Goal: Task Accomplishment & Management: Use online tool/utility

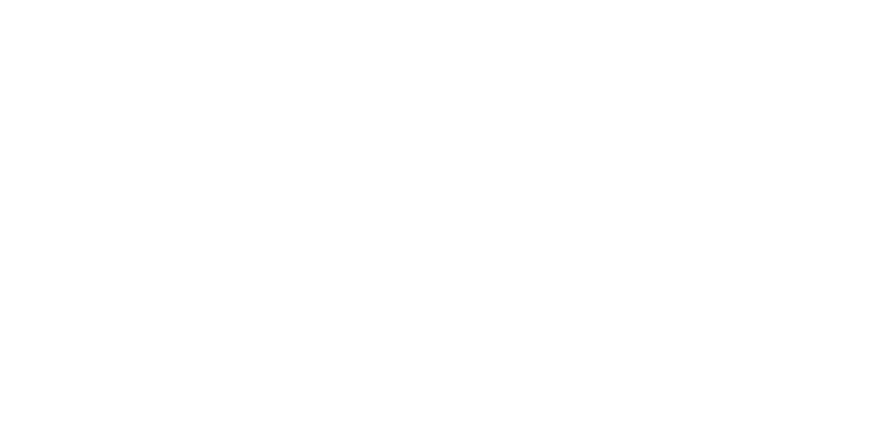
scroll to position [2138, 0]
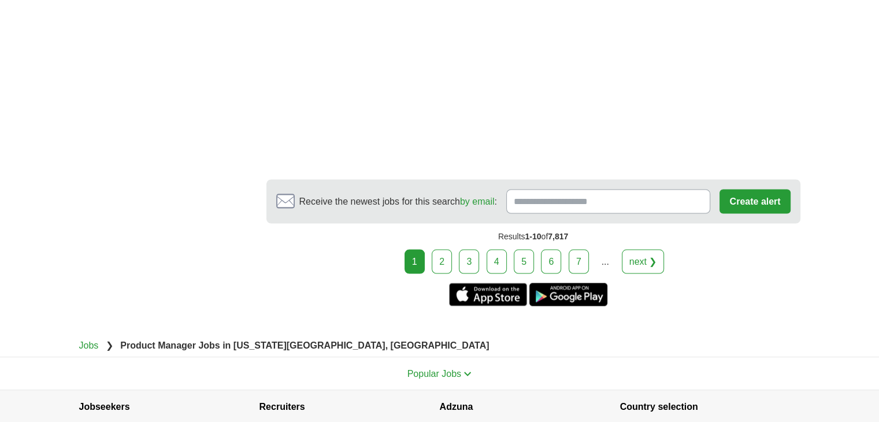
click at [440, 259] on link "2" at bounding box center [442, 261] width 20 height 24
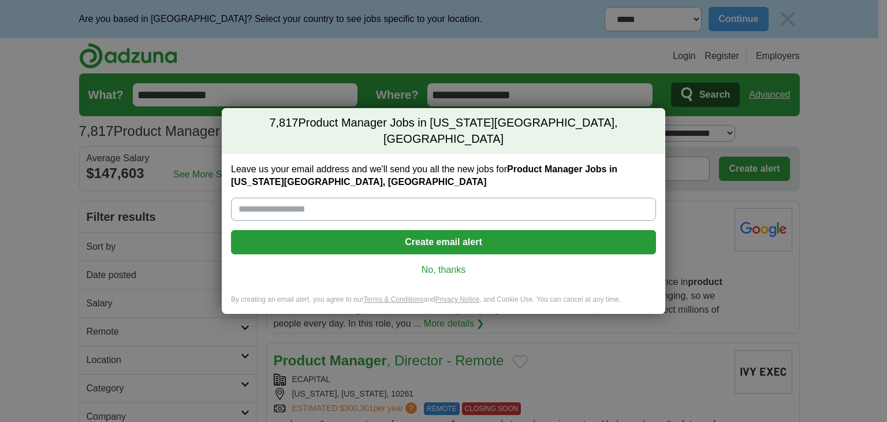
click at [445, 263] on link "No, thanks" at bounding box center [443, 269] width 407 height 13
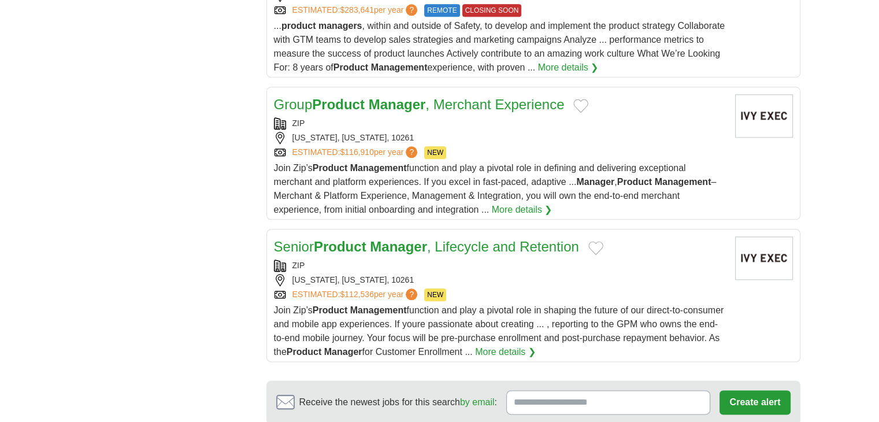
scroll to position [1444, 0]
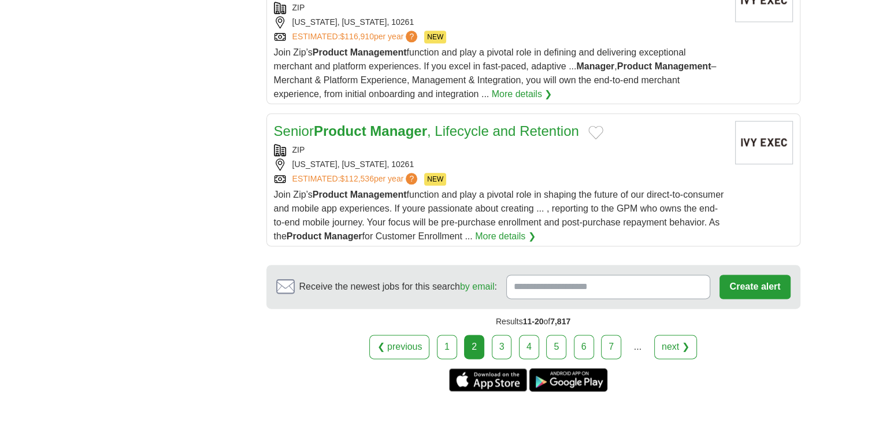
click at [506, 335] on link "3" at bounding box center [502, 347] width 20 height 24
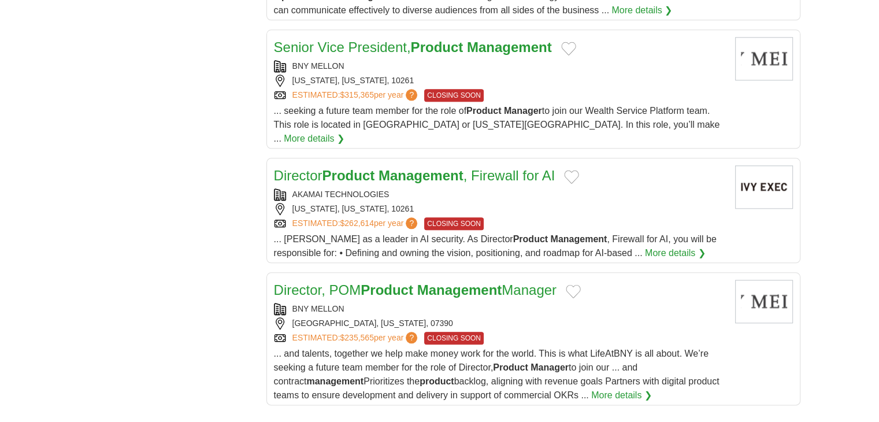
scroll to position [1387, 0]
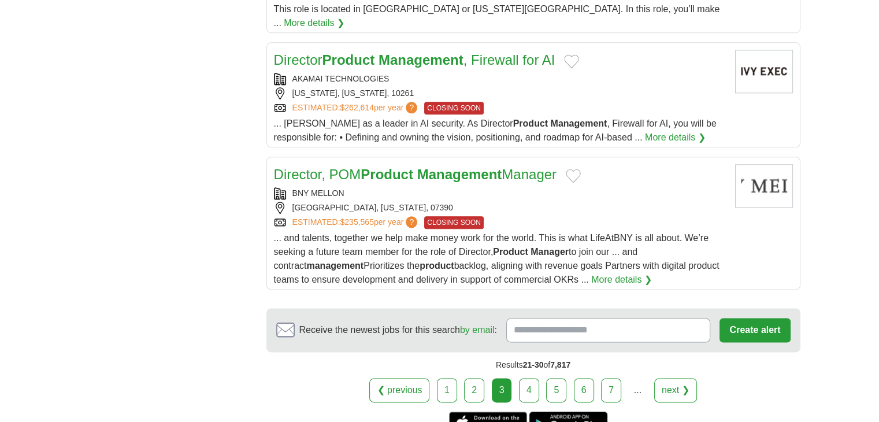
click at [532, 378] on link "4" at bounding box center [529, 390] width 20 height 24
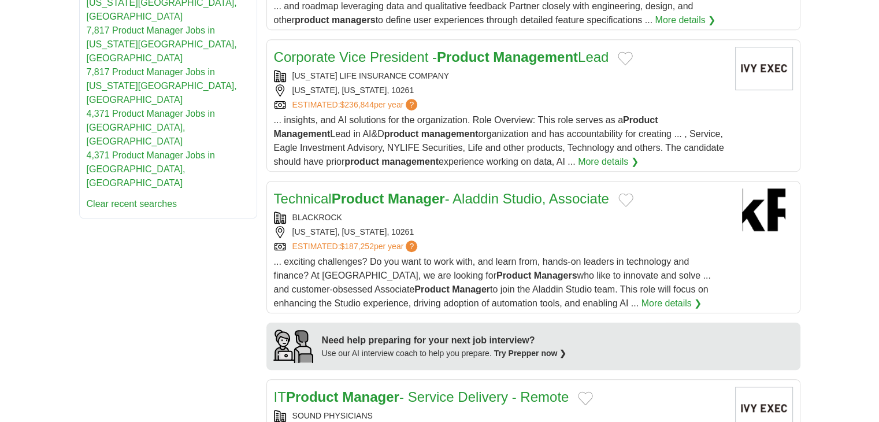
scroll to position [924, 0]
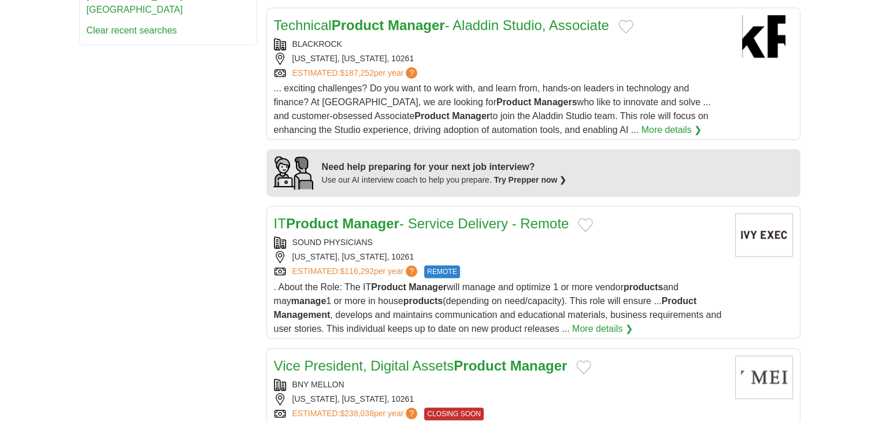
click at [456, 53] on div "[US_STATE], [US_STATE], 10261" at bounding box center [500, 59] width 452 height 12
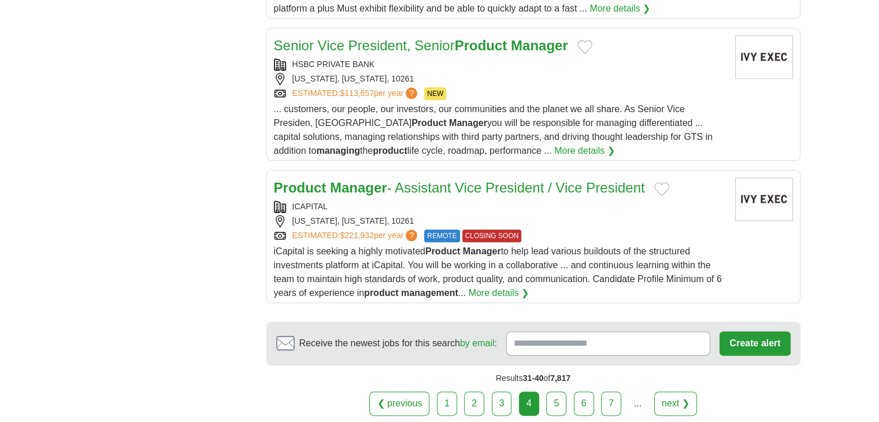
scroll to position [1444, 0]
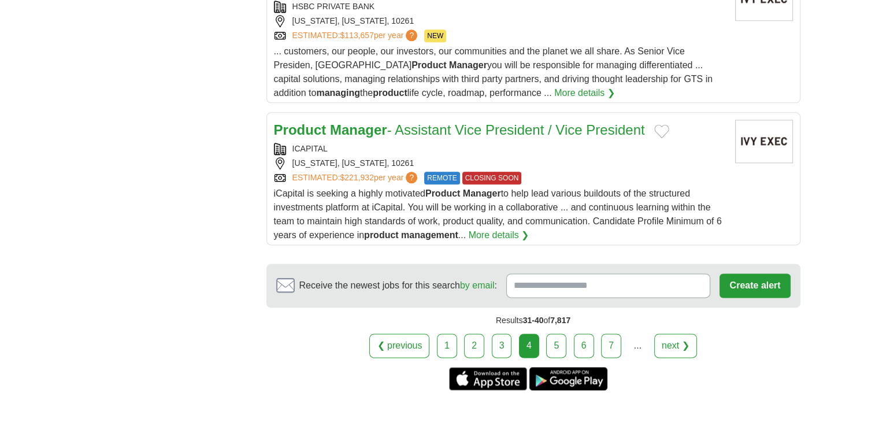
click at [558, 336] on link "5" at bounding box center [556, 345] width 20 height 24
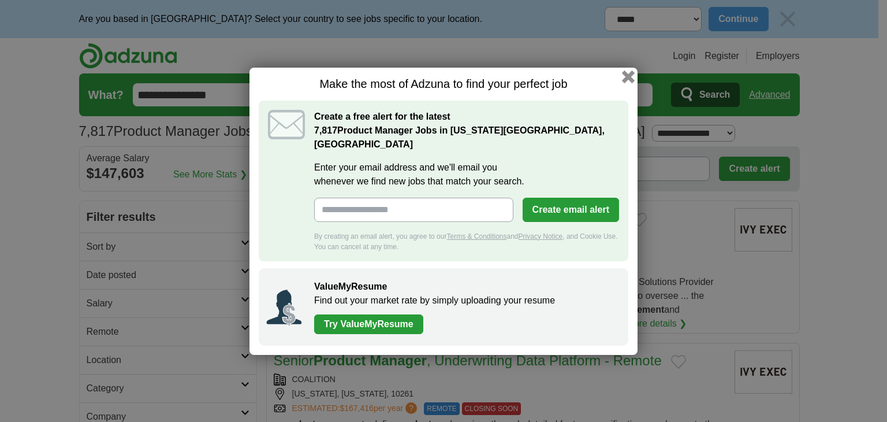
click at [626, 80] on button "button" at bounding box center [628, 76] width 13 height 13
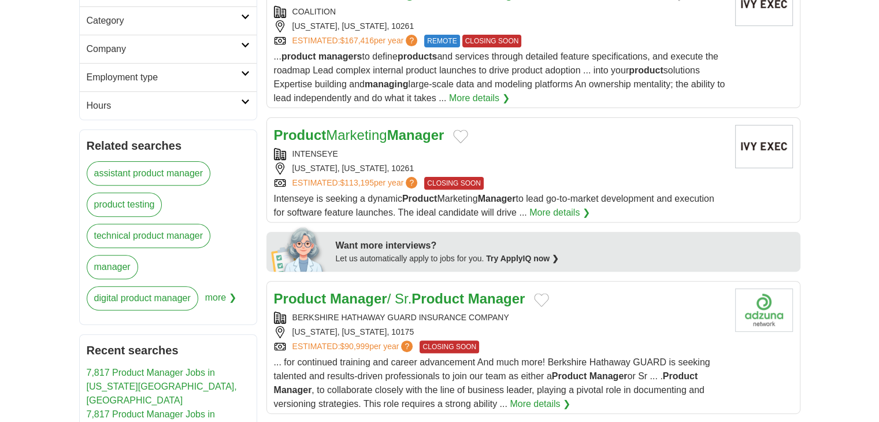
scroll to position [373, 0]
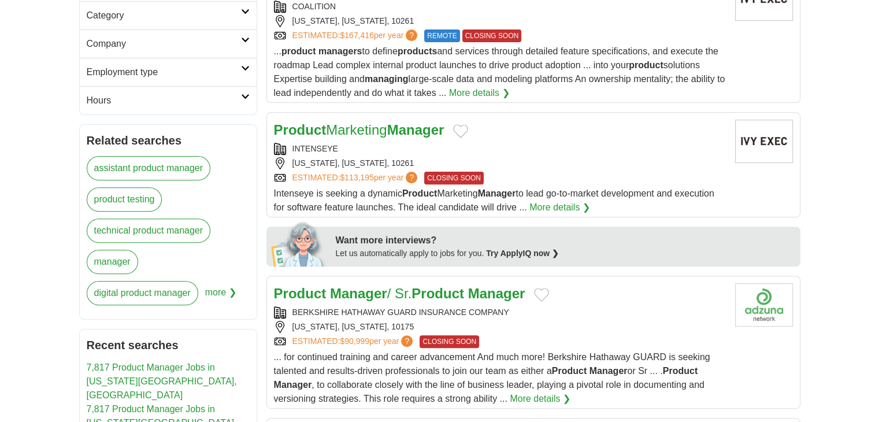
click at [436, 303] on div "Product Manager / Sr. Product Manager BERKSHIRE HATHAWAY GUARD INSURANCE COMPAN…" at bounding box center [500, 344] width 452 height 122
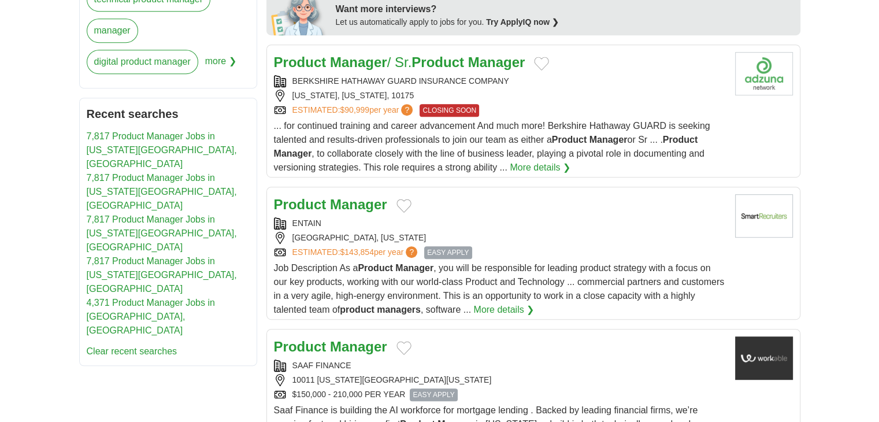
click at [490, 209] on div "Product Manager" at bounding box center [500, 204] width 452 height 21
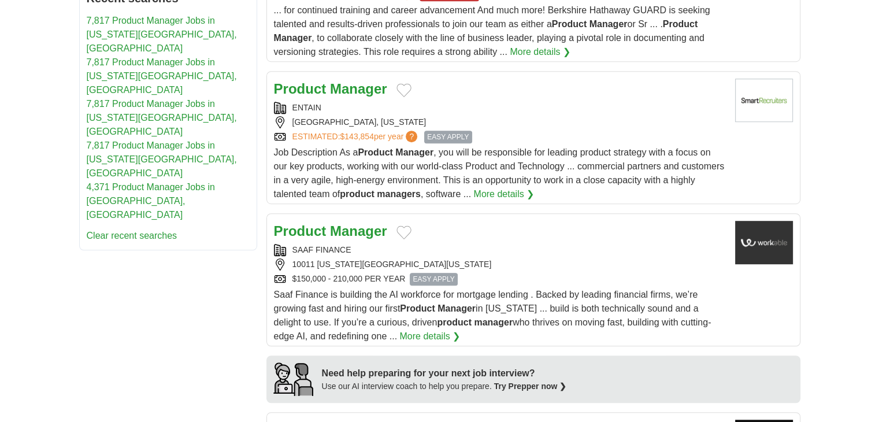
scroll to position [835, 0]
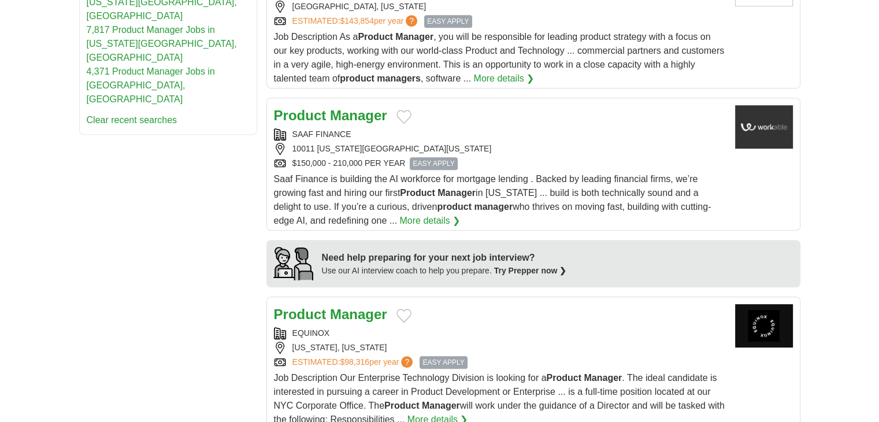
click at [483, 128] on div "SAAF FINANCE" at bounding box center [500, 134] width 452 height 12
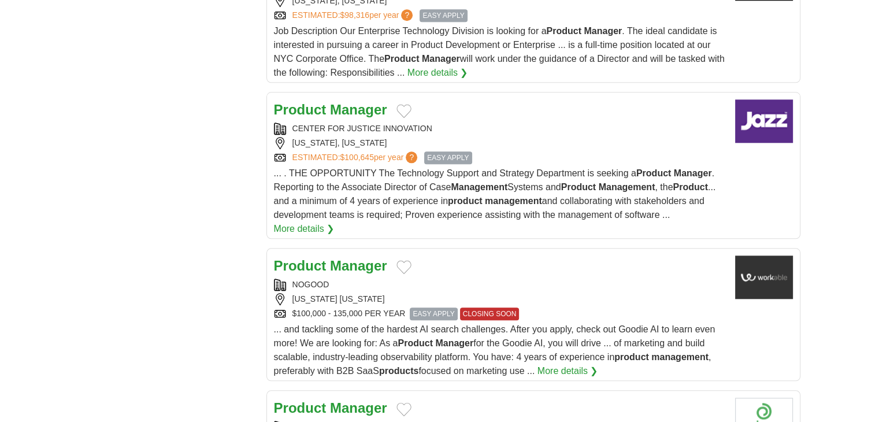
scroll to position [1239, 0]
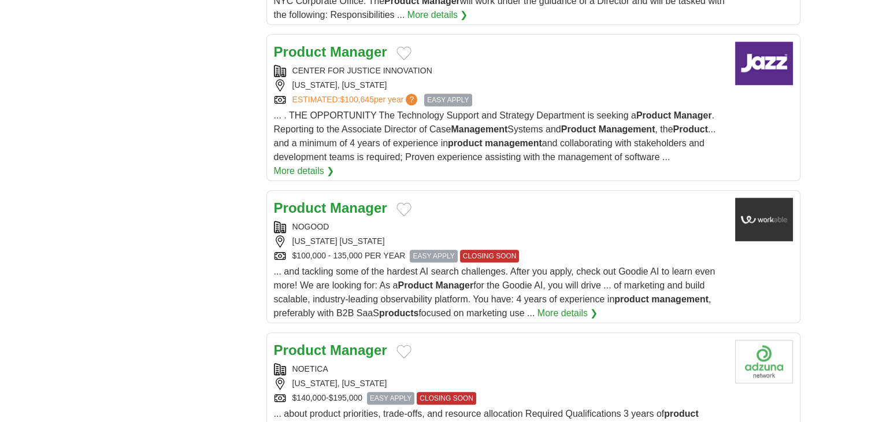
click at [348, 213] on h2 "Product Manager" at bounding box center [330, 208] width 113 height 21
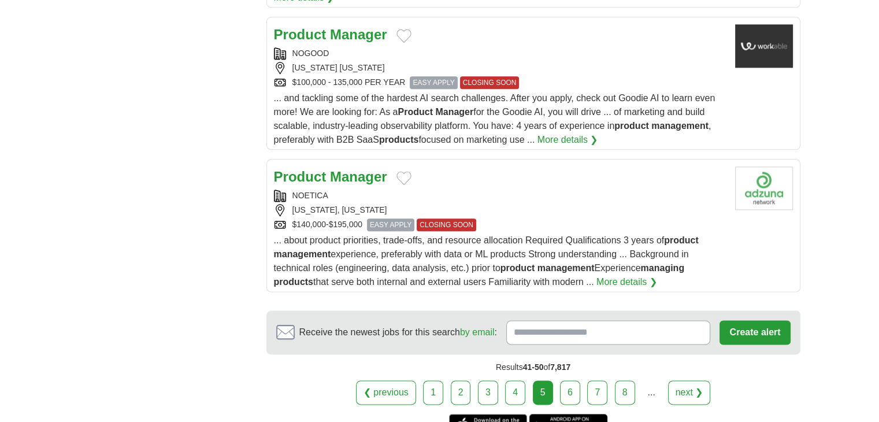
click at [469, 189] on div "NOETICA" at bounding box center [500, 195] width 452 height 12
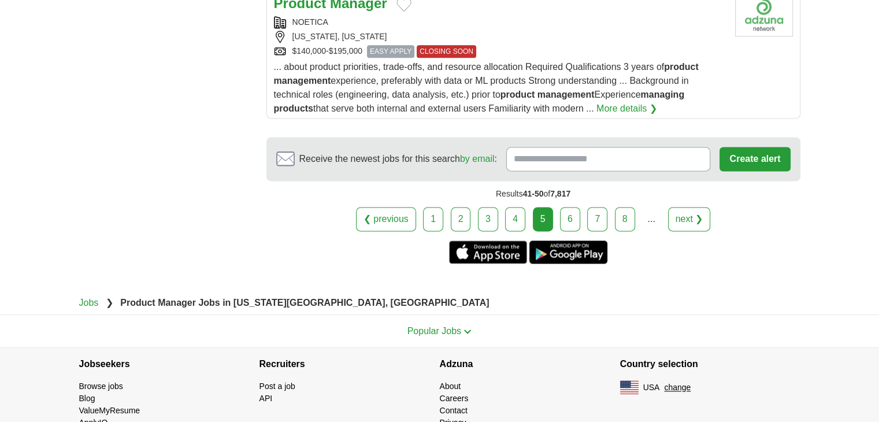
click at [562, 218] on link "6" at bounding box center [570, 219] width 20 height 24
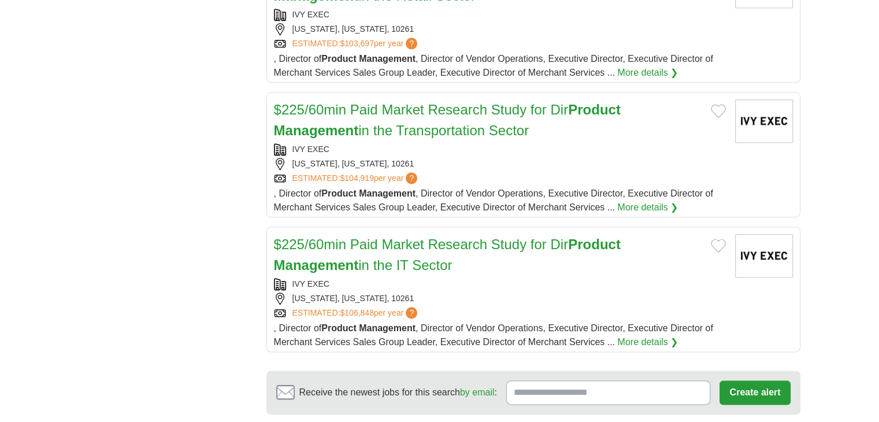
scroll to position [1502, 0]
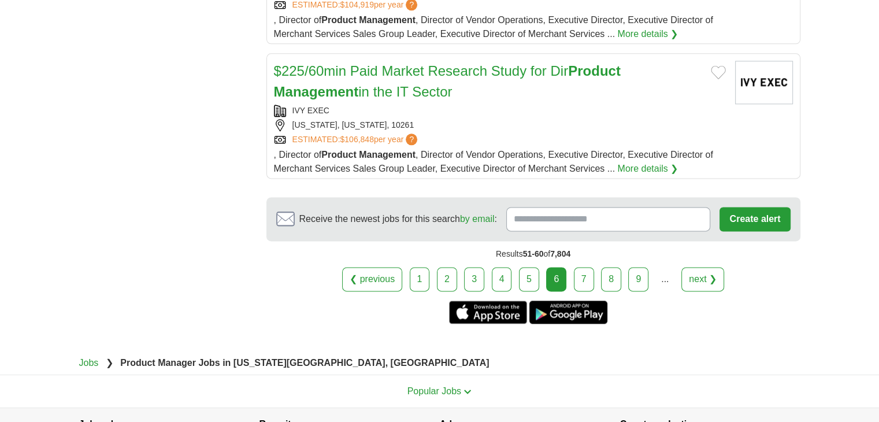
click at [584, 267] on link "7" at bounding box center [584, 279] width 20 height 24
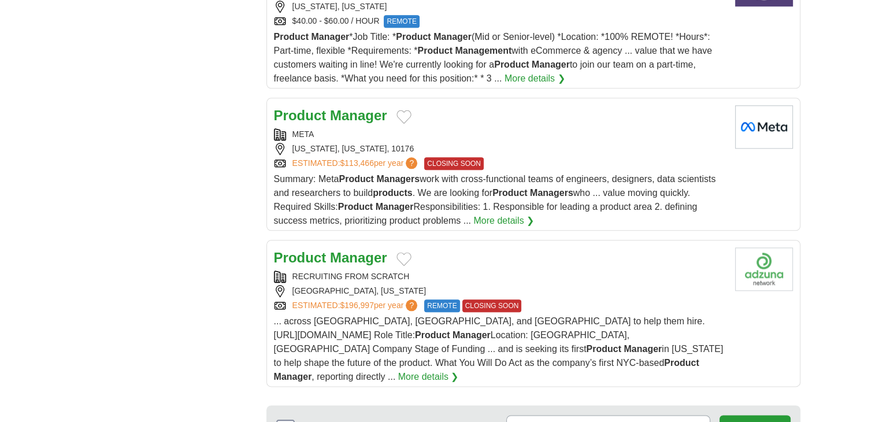
scroll to position [1445, 0]
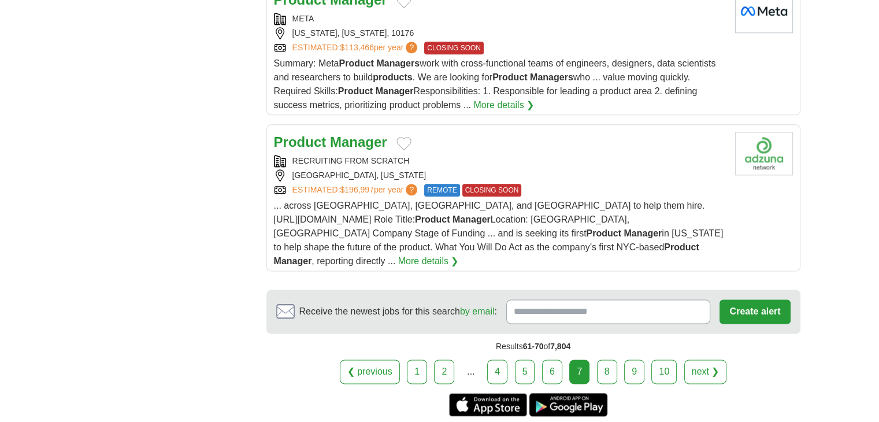
click at [601, 359] on link "8" at bounding box center [607, 371] width 20 height 24
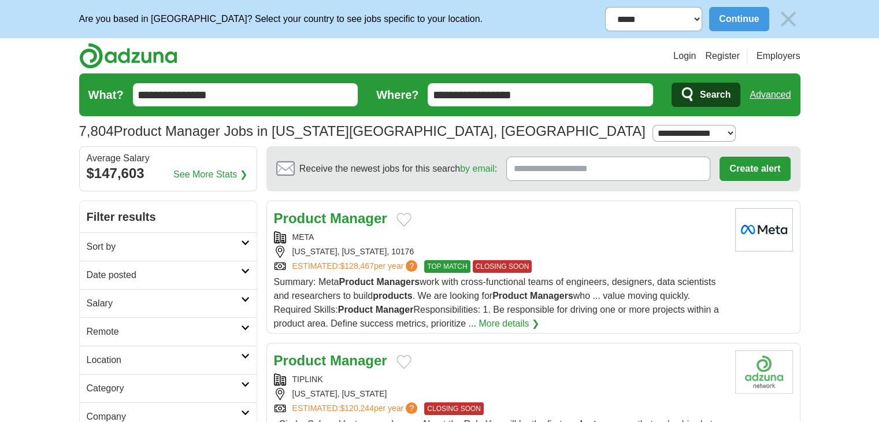
scroll to position [231, 0]
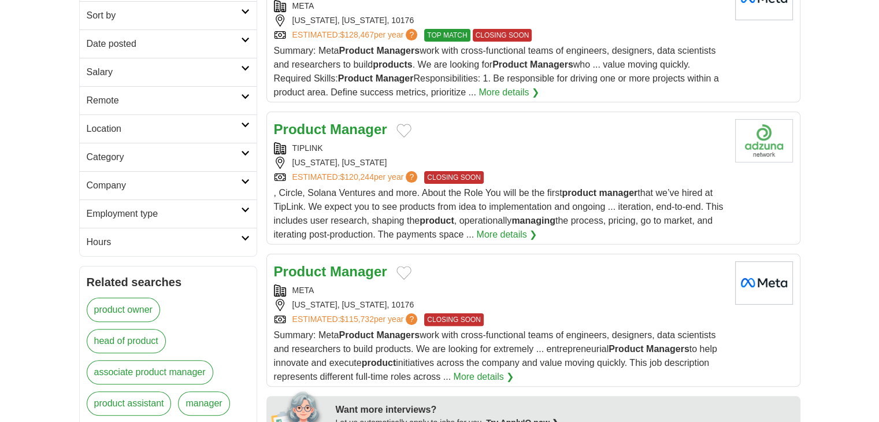
click at [344, 144] on div "TIPLINK" at bounding box center [500, 148] width 452 height 12
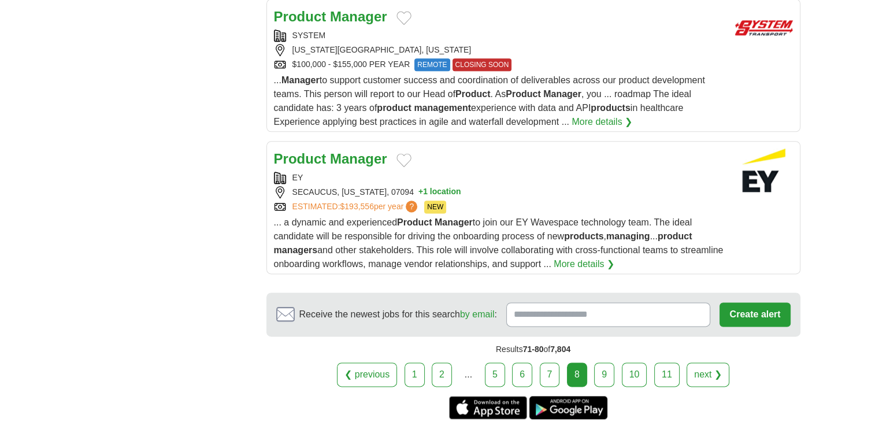
scroll to position [1502, 0]
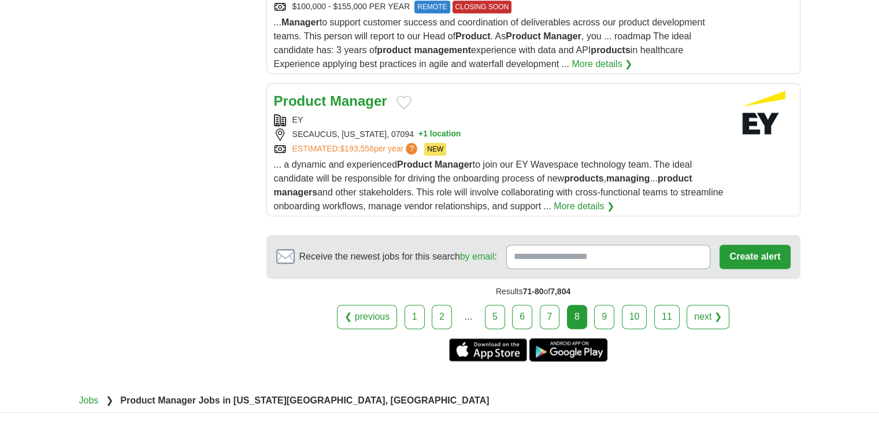
click at [600, 310] on link "9" at bounding box center [604, 316] width 20 height 24
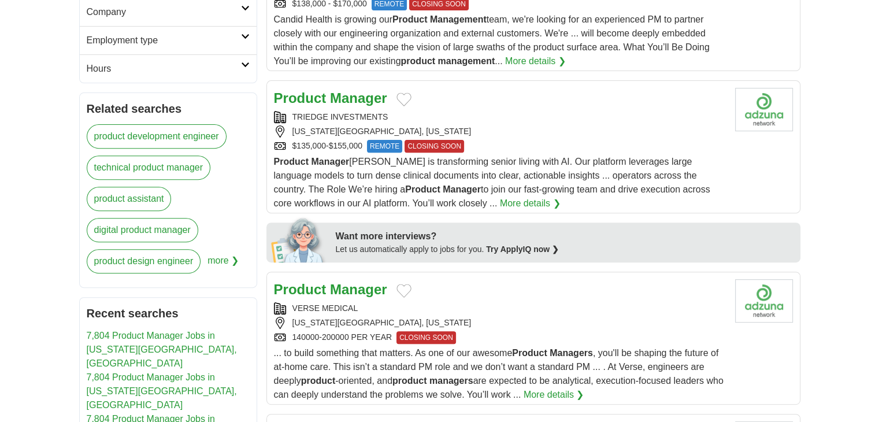
scroll to position [578, 0]
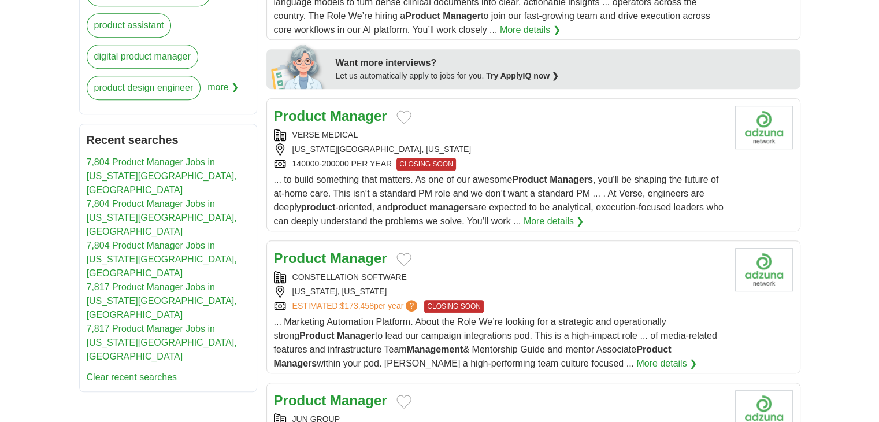
click at [370, 121] on strong "Manager" at bounding box center [358, 116] width 57 height 16
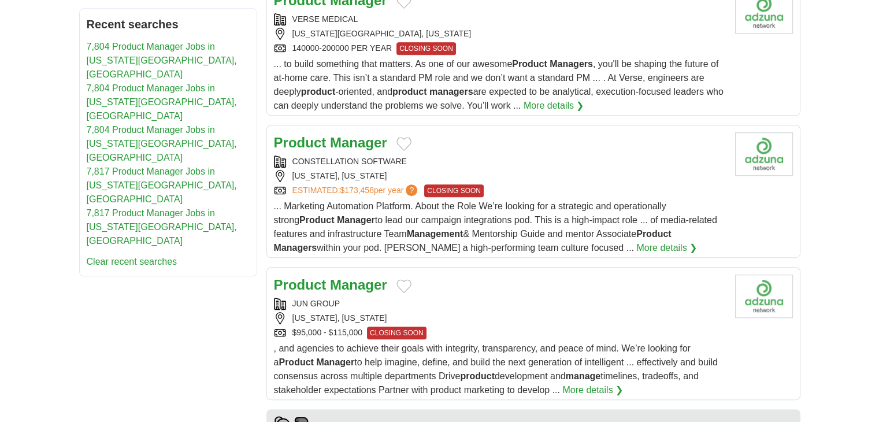
click at [441, 155] on div "CONSTELLATION SOFTWARE" at bounding box center [500, 161] width 452 height 12
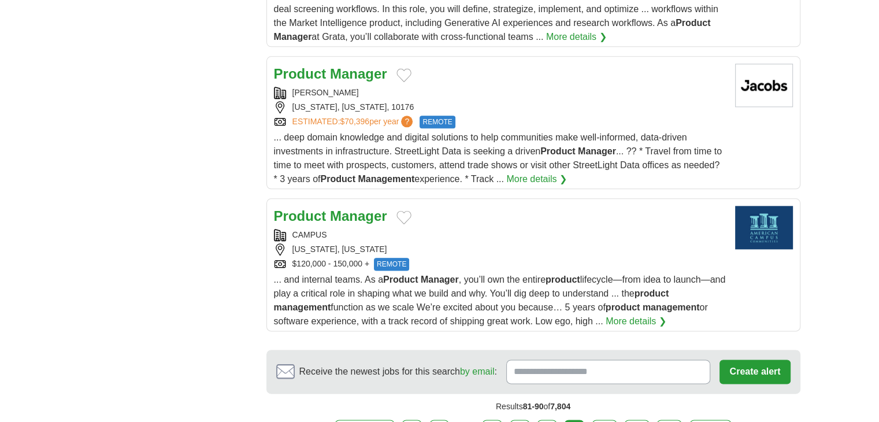
scroll to position [1618, 0]
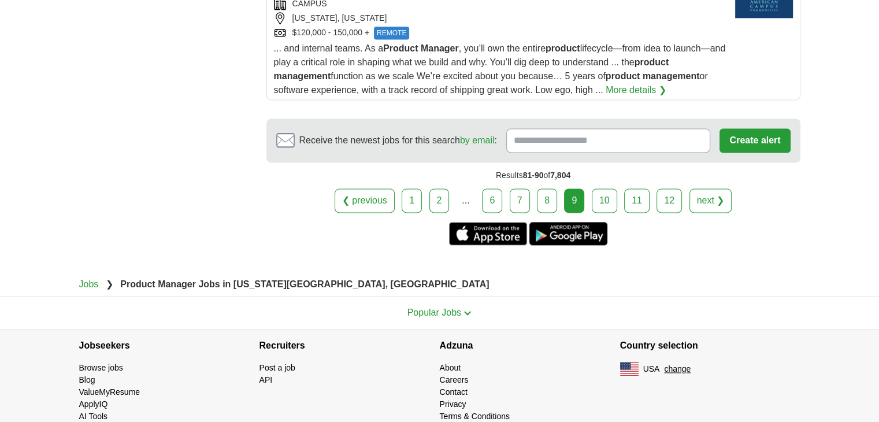
click at [599, 194] on link "10" at bounding box center [604, 200] width 25 height 24
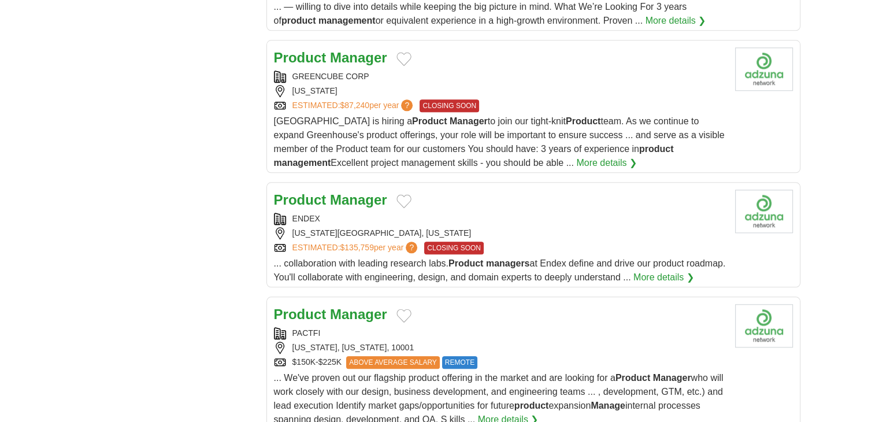
scroll to position [1332, 0]
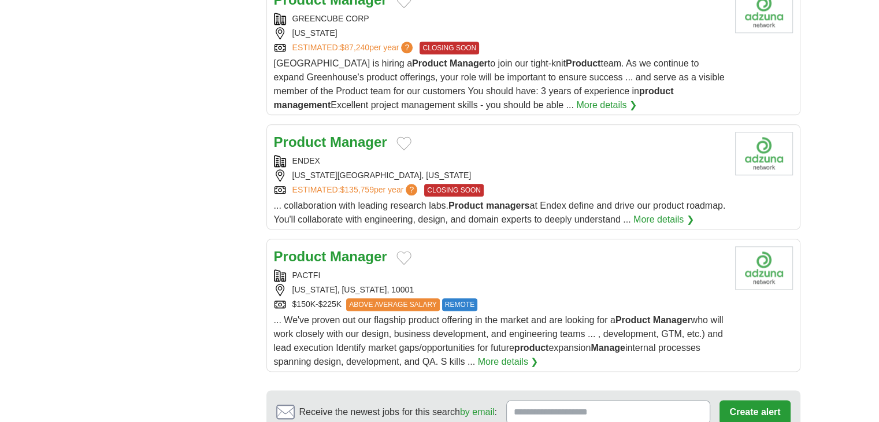
click at [432, 158] on div "ENDEX" at bounding box center [500, 161] width 452 height 12
click at [372, 264] on strong "Manager" at bounding box center [358, 256] width 57 height 16
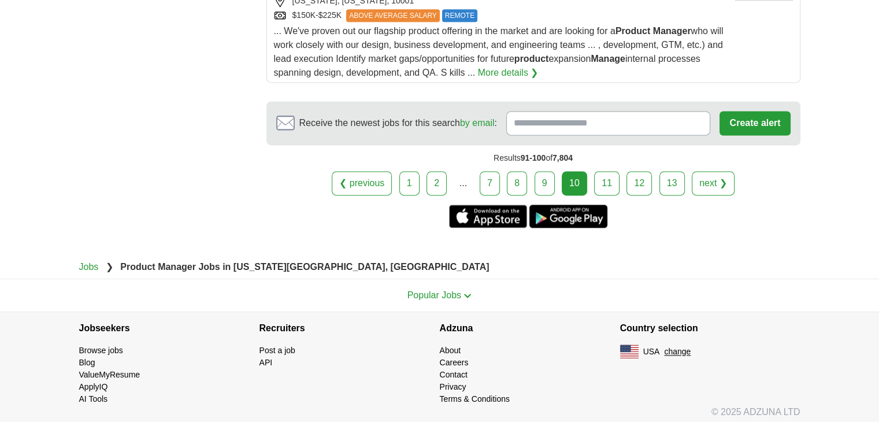
scroll to position [1506, 0]
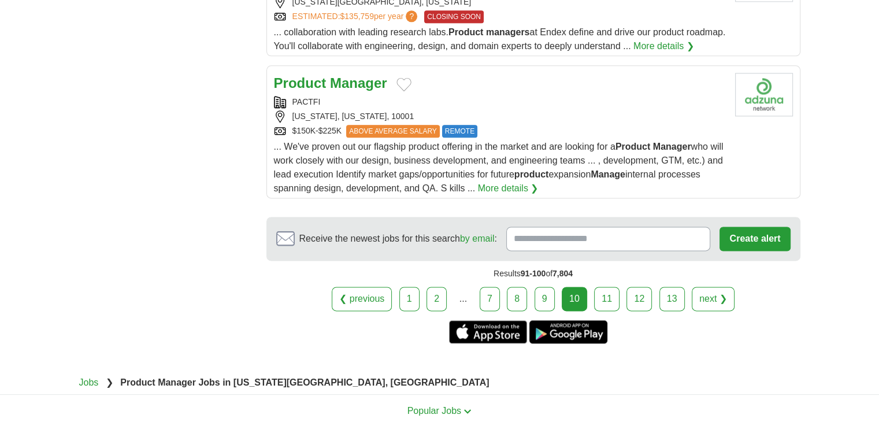
click at [596, 311] on link "11" at bounding box center [606, 299] width 25 height 24
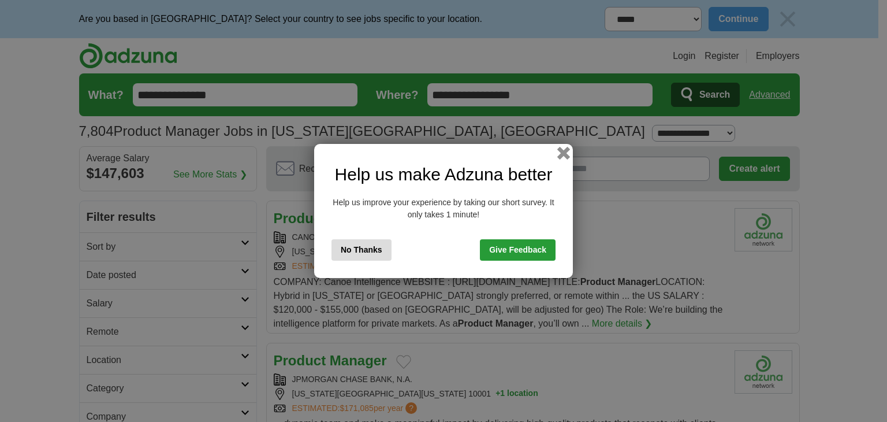
click at [564, 154] on button "button" at bounding box center [564, 153] width 13 height 13
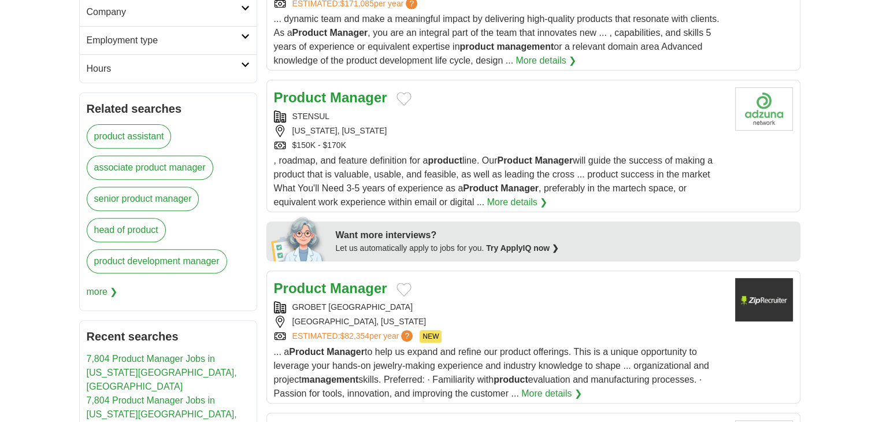
scroll to position [462, 0]
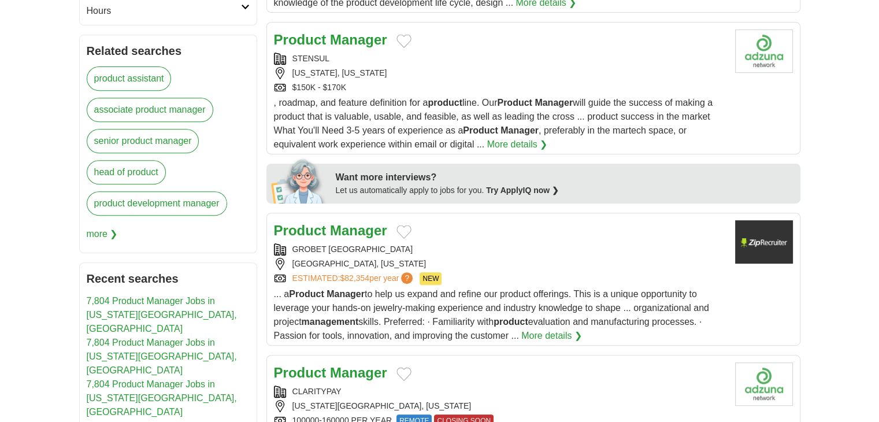
click at [367, 250] on div "GROBET USA" at bounding box center [500, 249] width 452 height 12
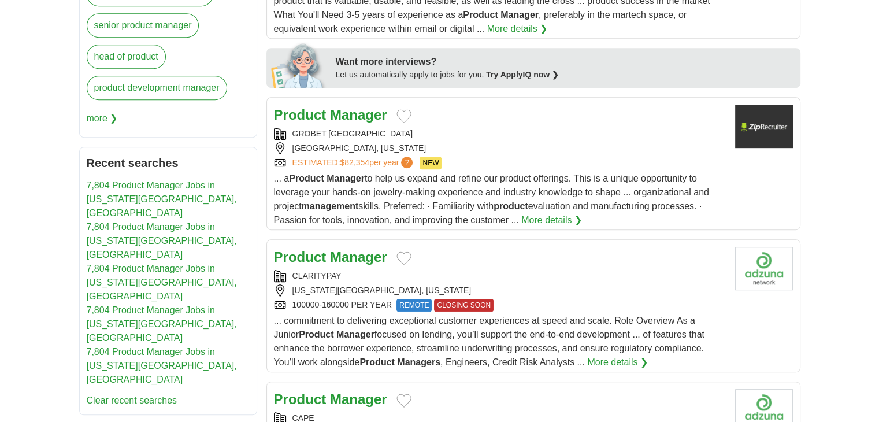
scroll to position [636, 0]
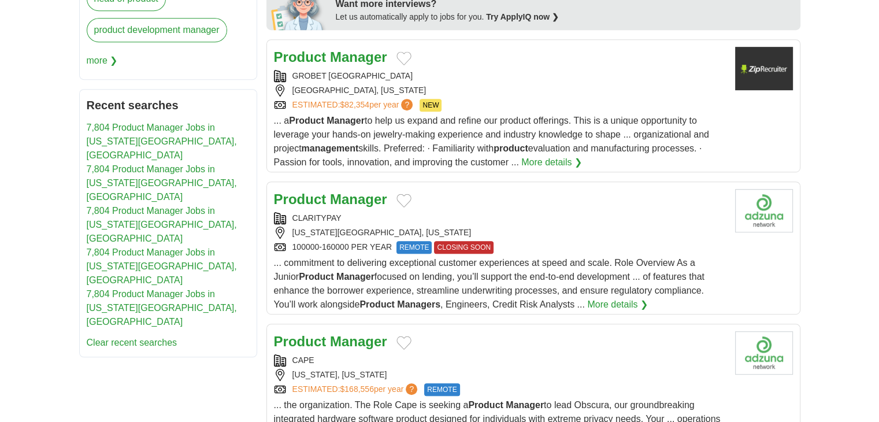
click at [488, 197] on div "Product Manager" at bounding box center [500, 199] width 452 height 21
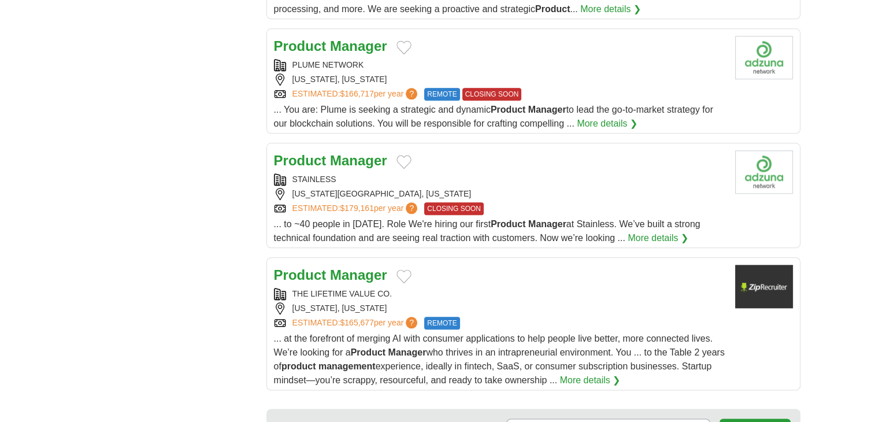
scroll to position [1444, 0]
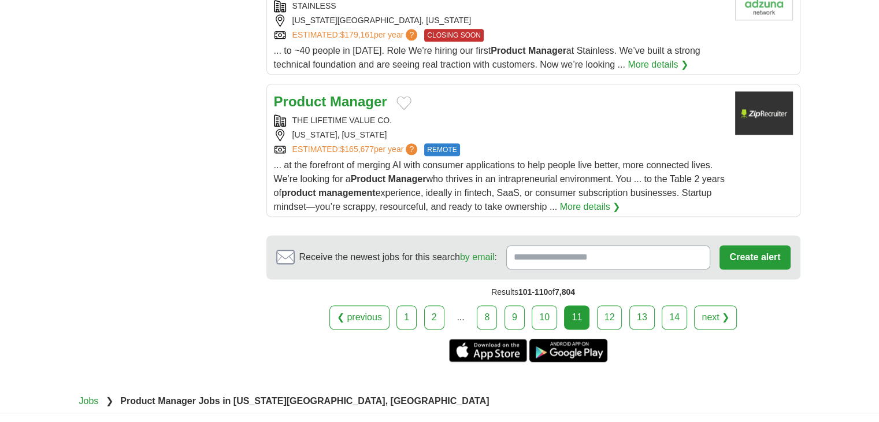
click at [604, 315] on link "12" at bounding box center [609, 317] width 25 height 24
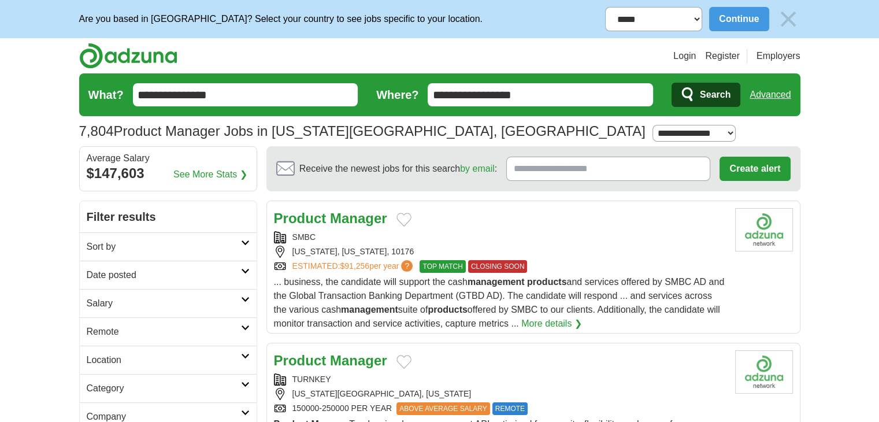
click at [443, 224] on div "Product Manager" at bounding box center [500, 218] width 452 height 21
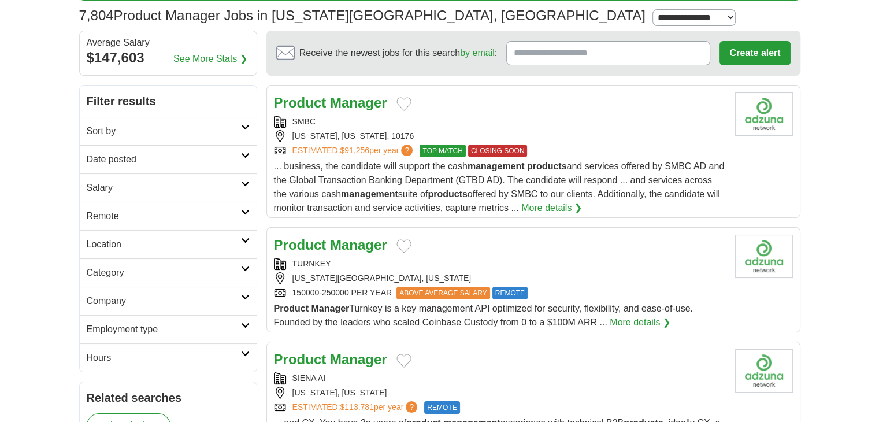
click at [393, 252] on div "Product Manager" at bounding box center [500, 245] width 452 height 21
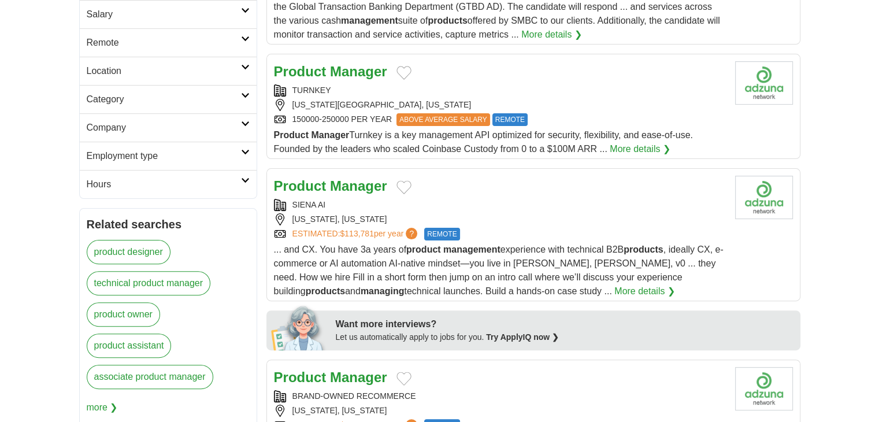
scroll to position [520, 0]
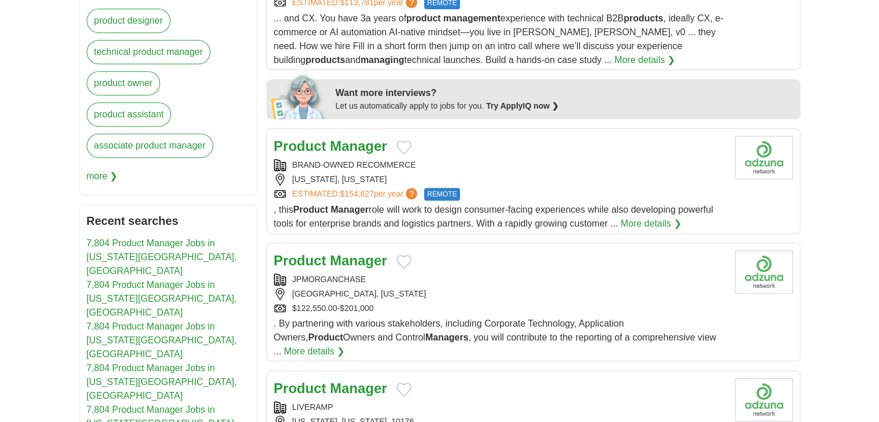
click at [518, 173] on div "[US_STATE], [US_STATE]" at bounding box center [500, 179] width 452 height 12
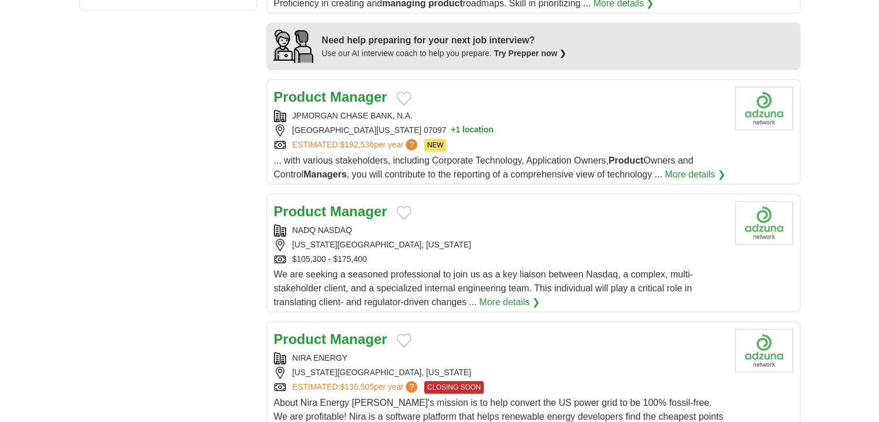
scroll to position [1098, 0]
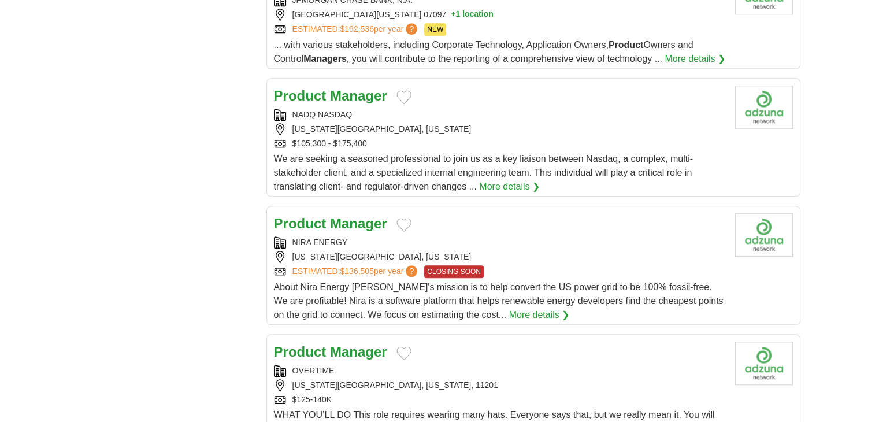
click at [485, 236] on div "NIRA ENERGY" at bounding box center [500, 242] width 452 height 12
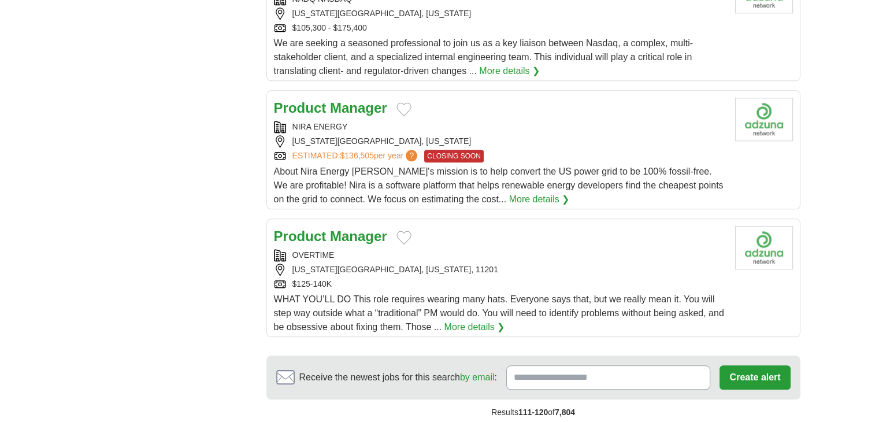
click at [549, 249] on div "OVERTIME" at bounding box center [500, 255] width 452 height 12
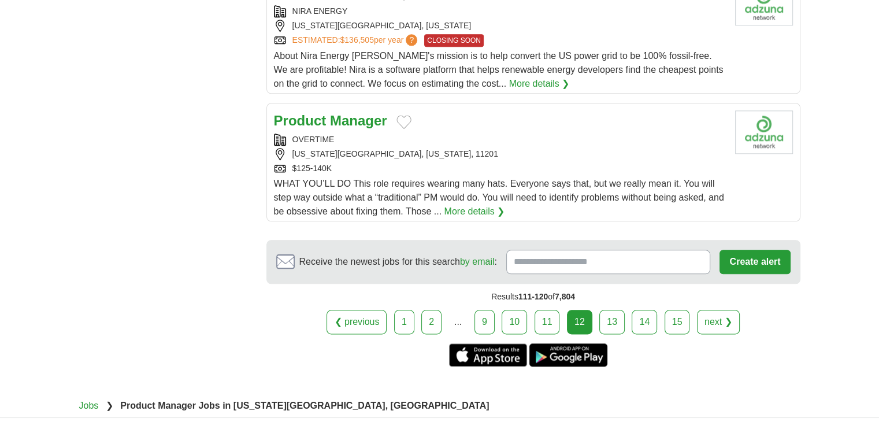
click at [617, 310] on link "13" at bounding box center [611, 322] width 25 height 24
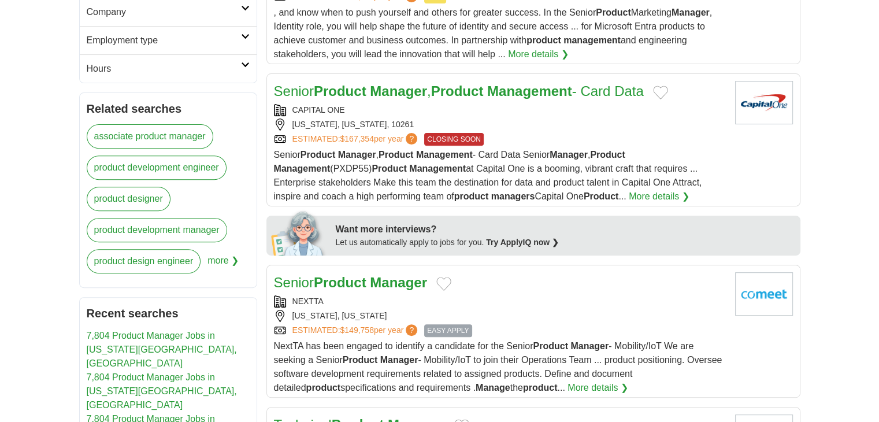
scroll to position [520, 0]
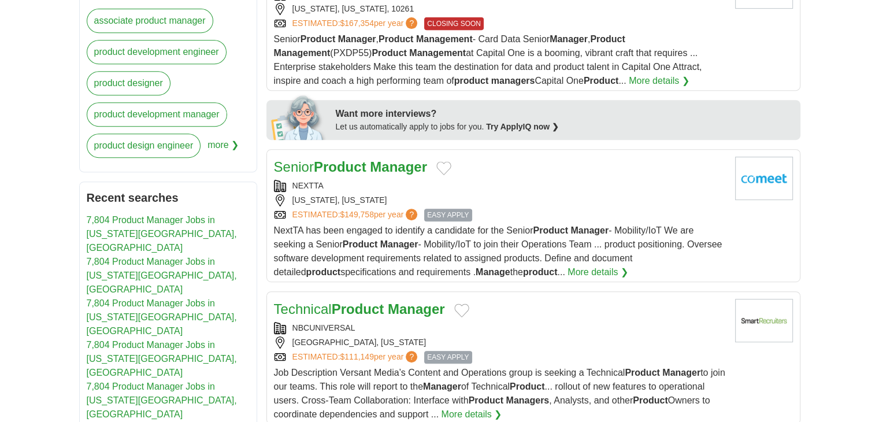
click at [376, 187] on div "NEXTTA" at bounding box center [500, 186] width 452 height 12
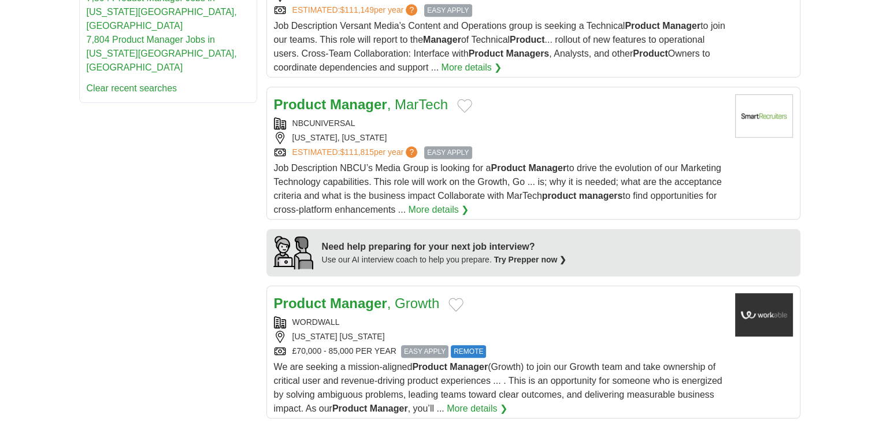
scroll to position [1040, 0]
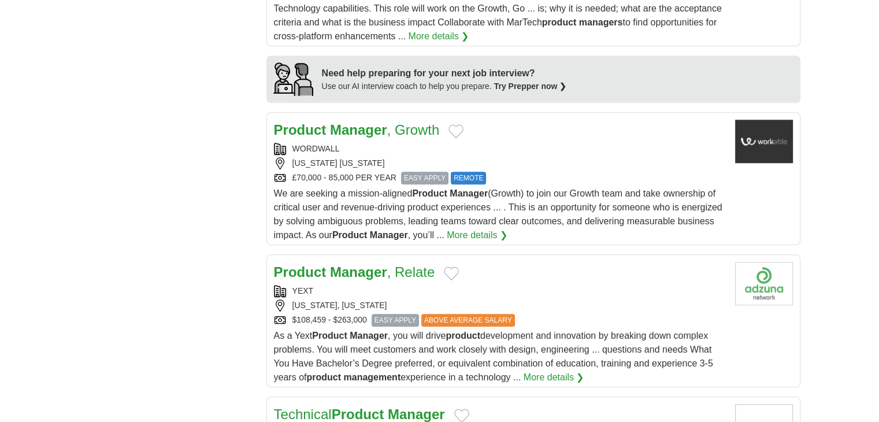
click at [499, 144] on div "WORDWALL" at bounding box center [500, 149] width 452 height 12
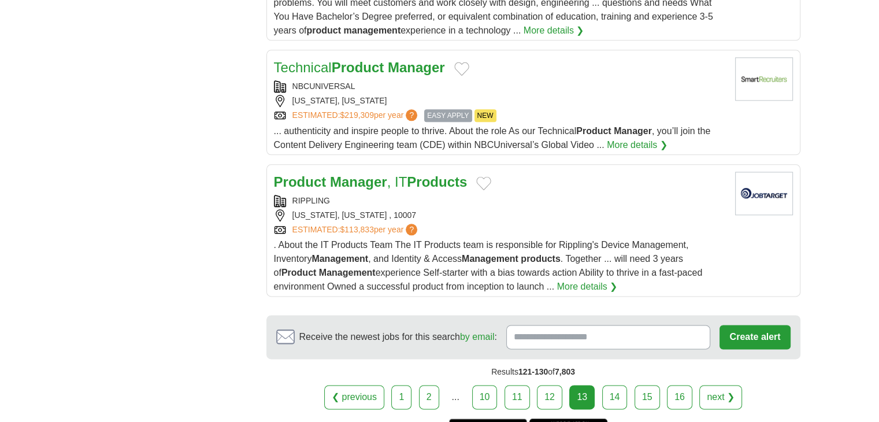
scroll to position [1502, 0]
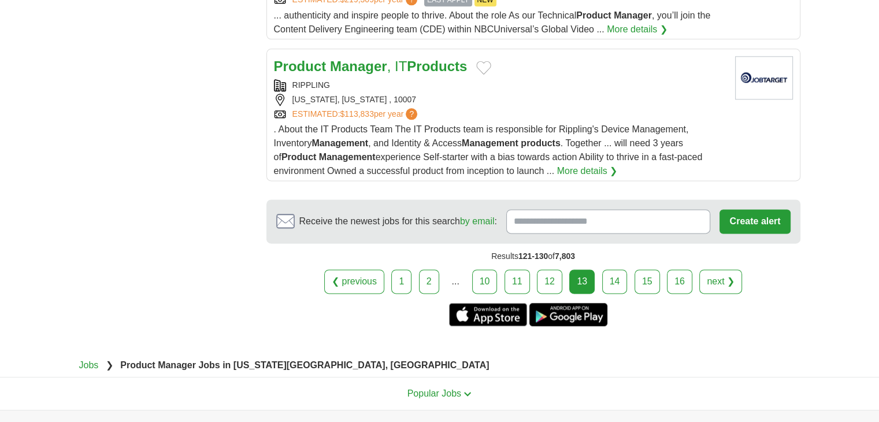
click at [616, 277] on link "14" at bounding box center [614, 281] width 25 height 24
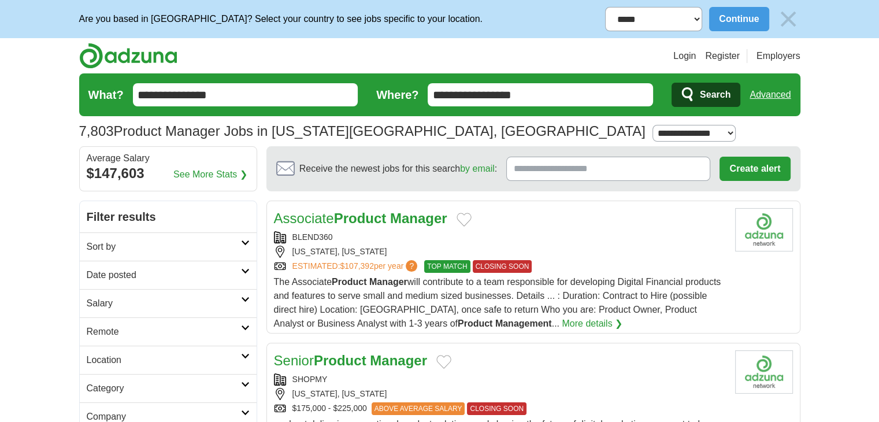
scroll to position [231, 0]
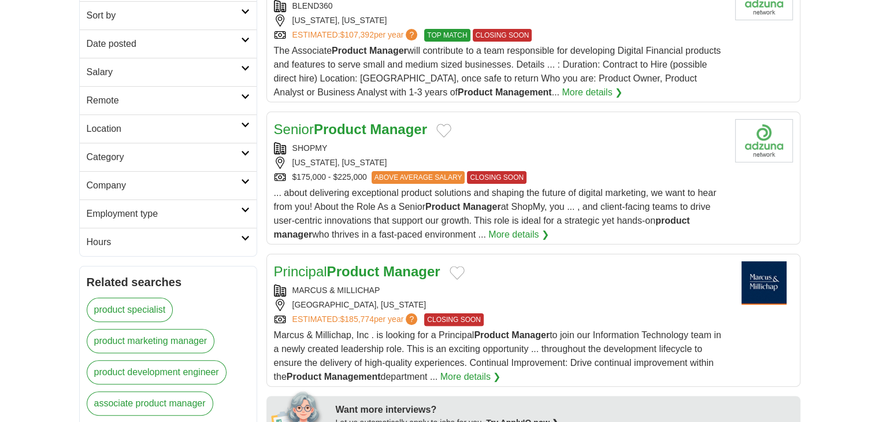
click at [362, 142] on div "SHOPMY" at bounding box center [500, 148] width 452 height 12
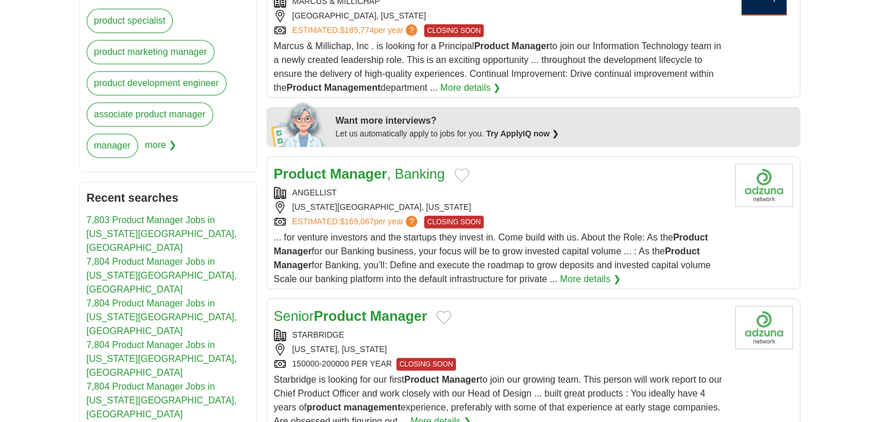
scroll to position [693, 0]
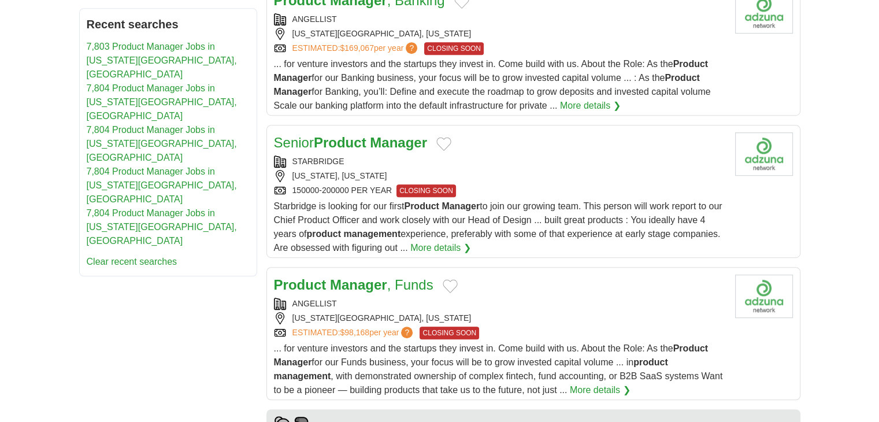
click at [391, 150] on h2 "Senior Product Manager" at bounding box center [350, 142] width 153 height 21
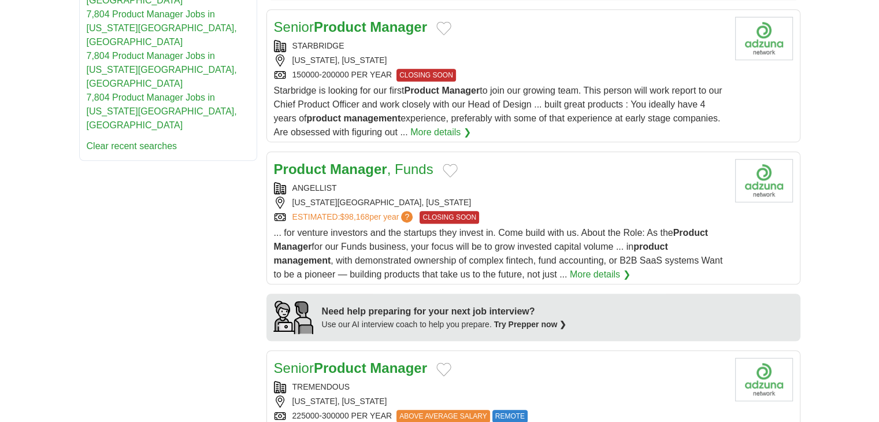
scroll to position [924, 0]
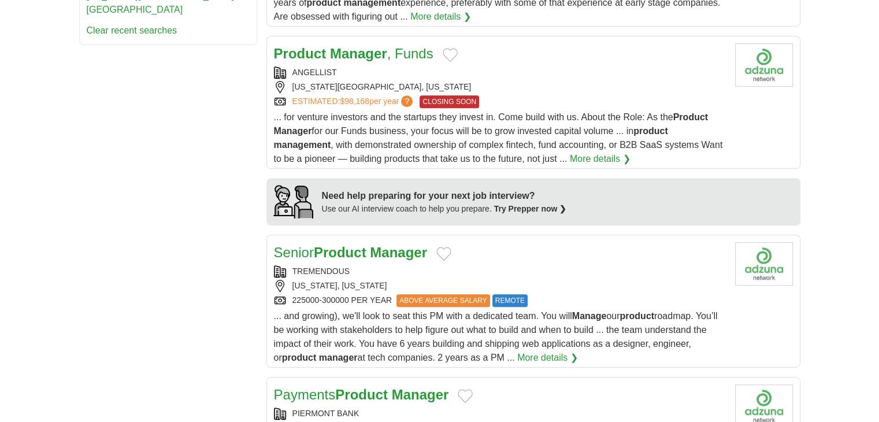
click at [359, 269] on div "TREMENDOUS" at bounding box center [500, 271] width 452 height 12
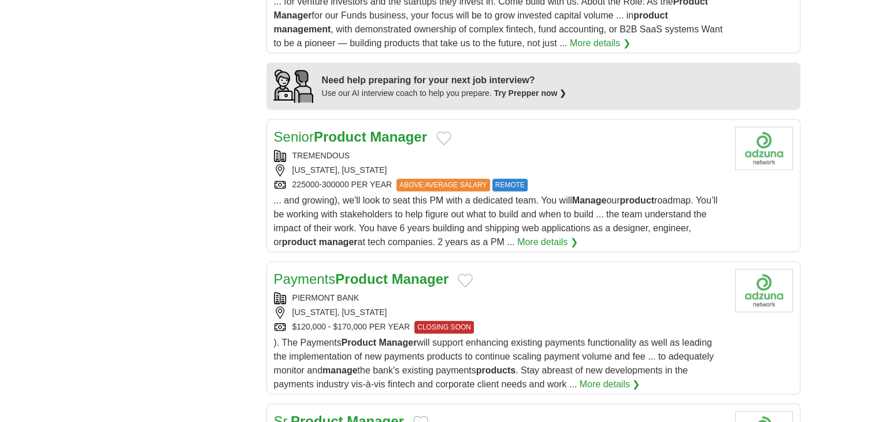
scroll to position [1098, 0]
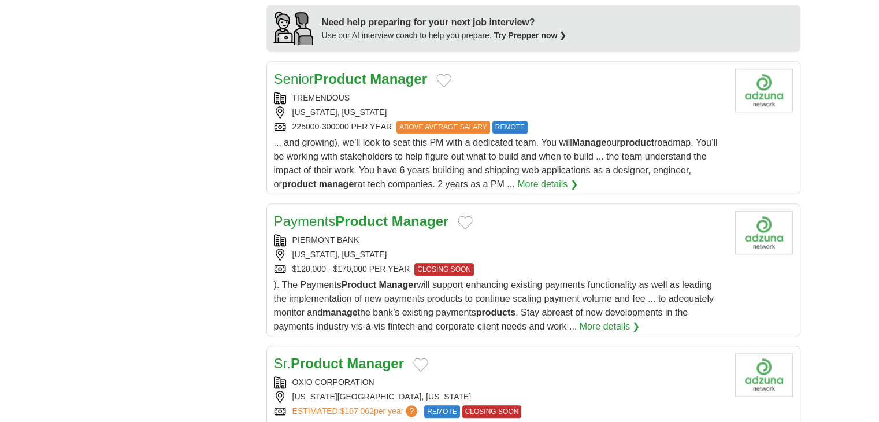
click at [499, 235] on div "PIERMONT BANK" at bounding box center [500, 240] width 452 height 12
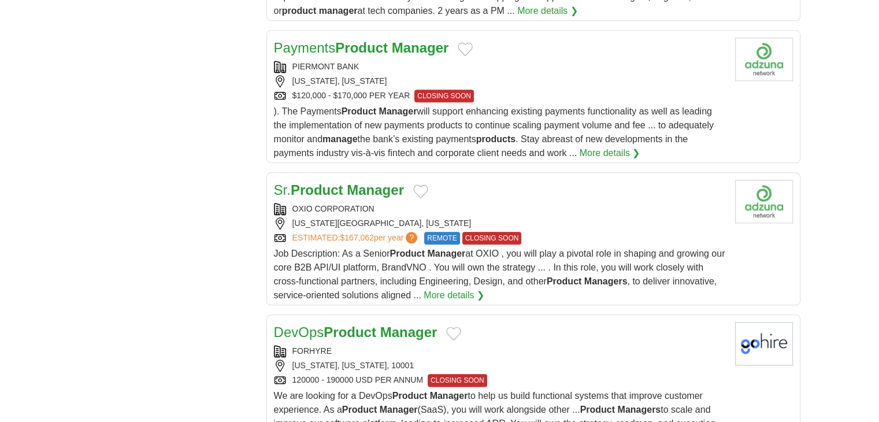
click at [399, 203] on div "OXIO CORPORATION" at bounding box center [500, 209] width 452 height 12
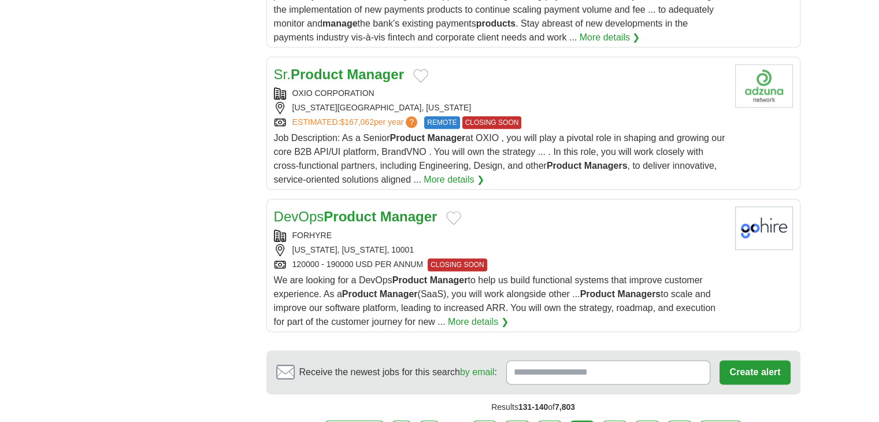
scroll to position [1444, 0]
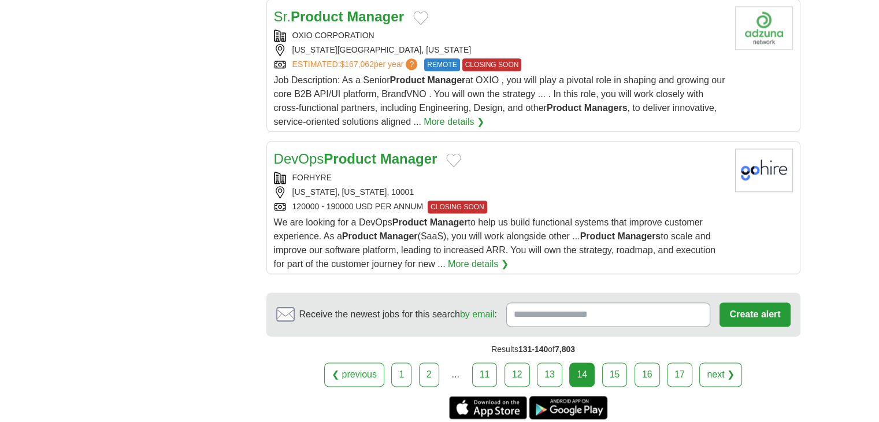
click at [608, 370] on link "15" at bounding box center [614, 374] width 25 height 24
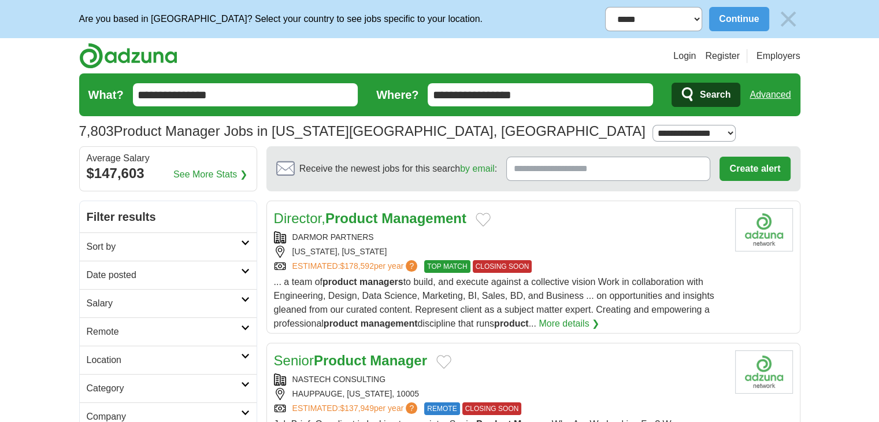
scroll to position [173, 0]
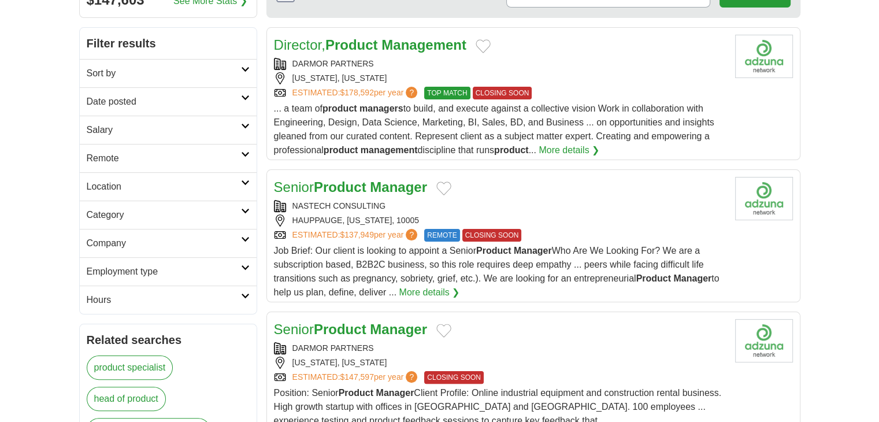
drag, startPoint x: 451, startPoint y: 208, endPoint x: 455, endPoint y: 213, distance: 6.1
click at [454, 211] on div "NASTECH CONSULTING [GEOGRAPHIC_DATA], [US_STATE], 10005 ESTIMATED: $137,949 per…" at bounding box center [500, 221] width 452 height 42
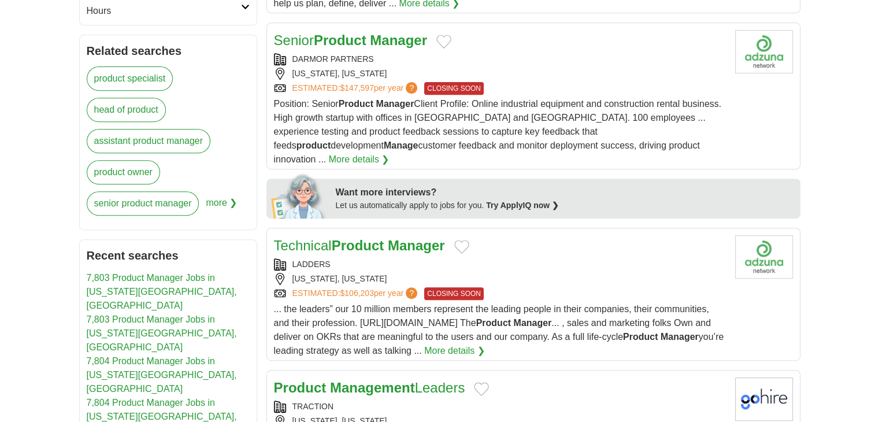
scroll to position [578, 0]
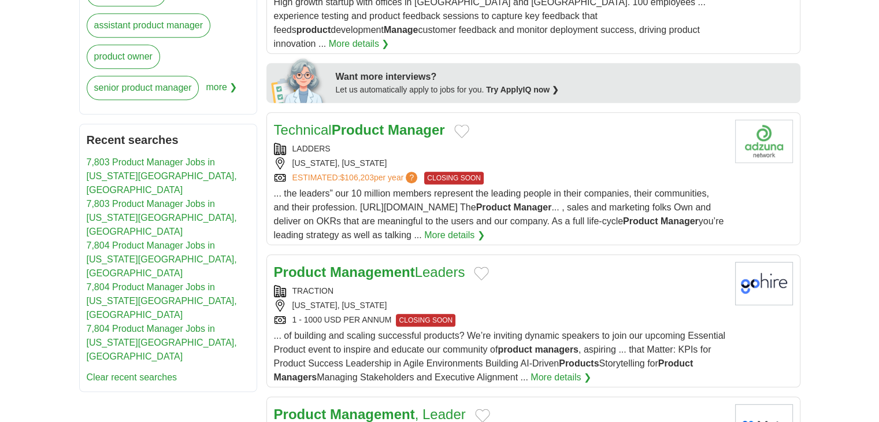
click at [386, 143] on div "LADDERS" at bounding box center [500, 149] width 452 height 12
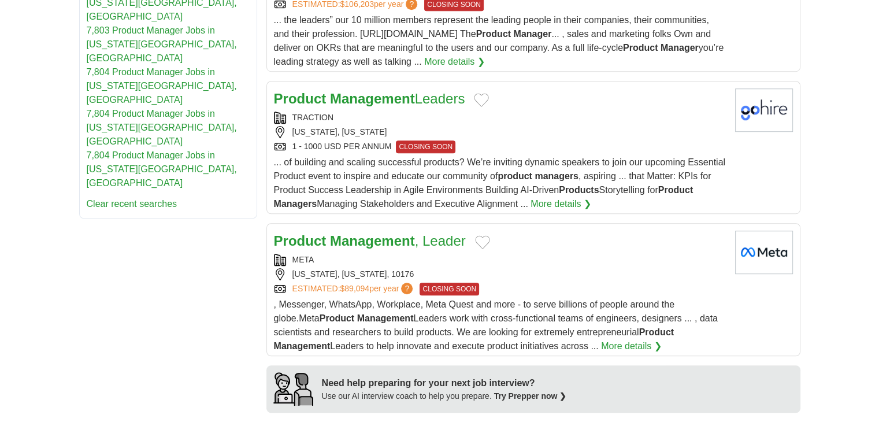
click at [382, 112] on div "TRACTION" at bounding box center [500, 118] width 452 height 12
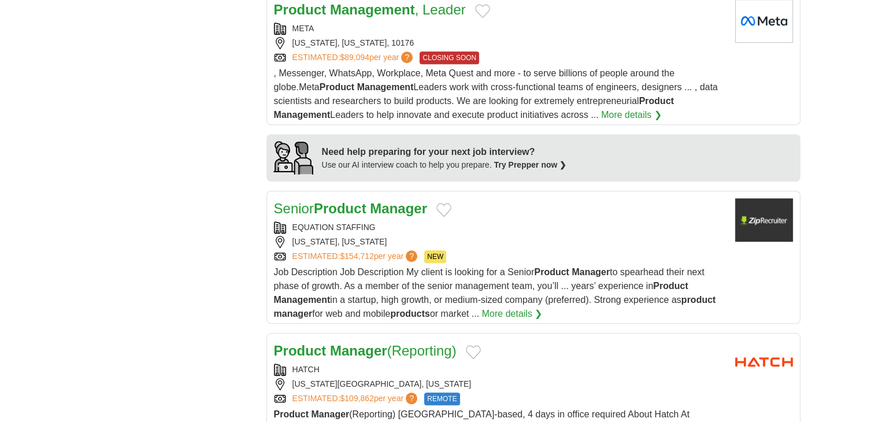
scroll to position [1098, 0]
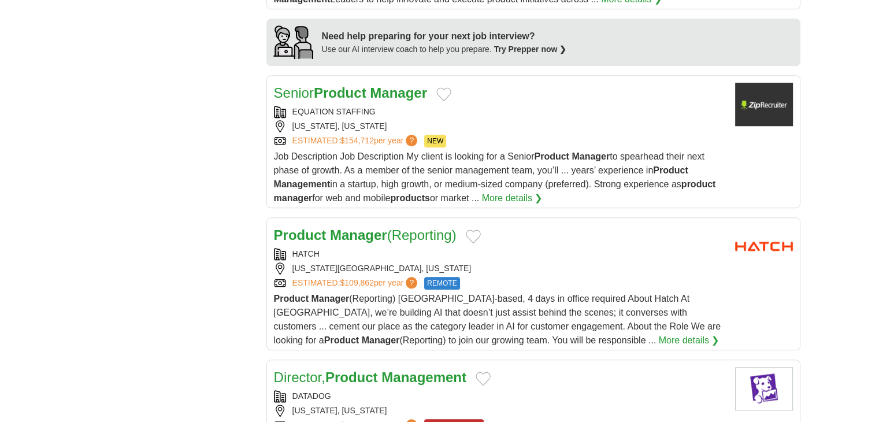
click at [385, 248] on div "HATCH" at bounding box center [500, 254] width 452 height 12
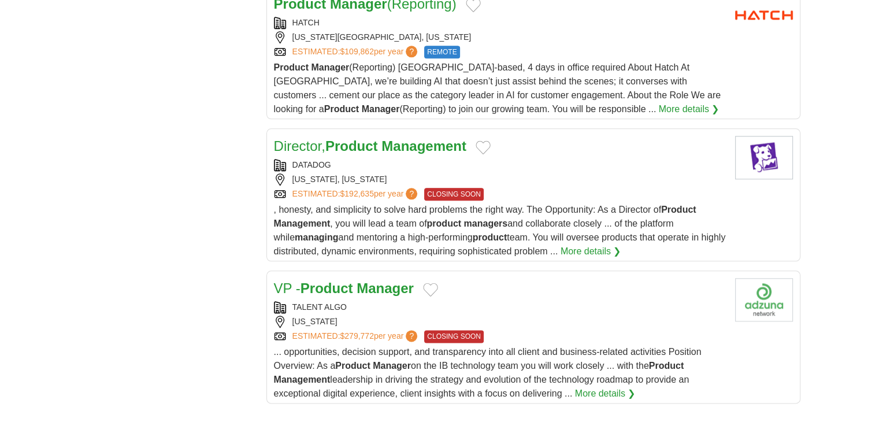
scroll to position [1560, 0]
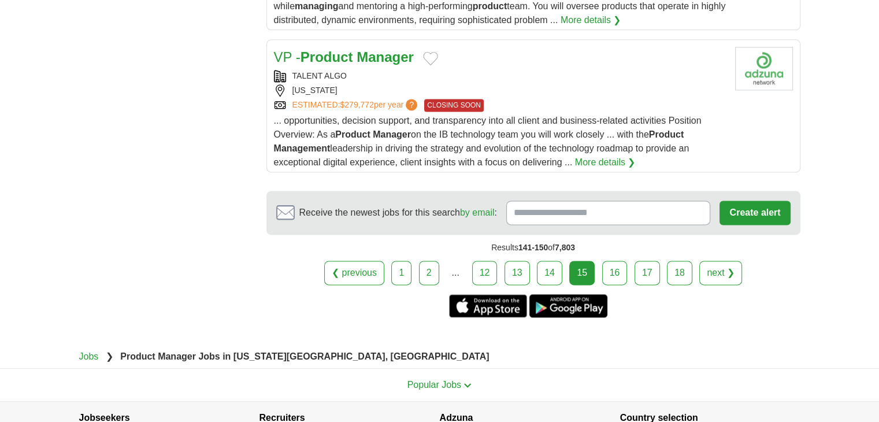
click at [619, 261] on link "16" at bounding box center [614, 273] width 25 height 24
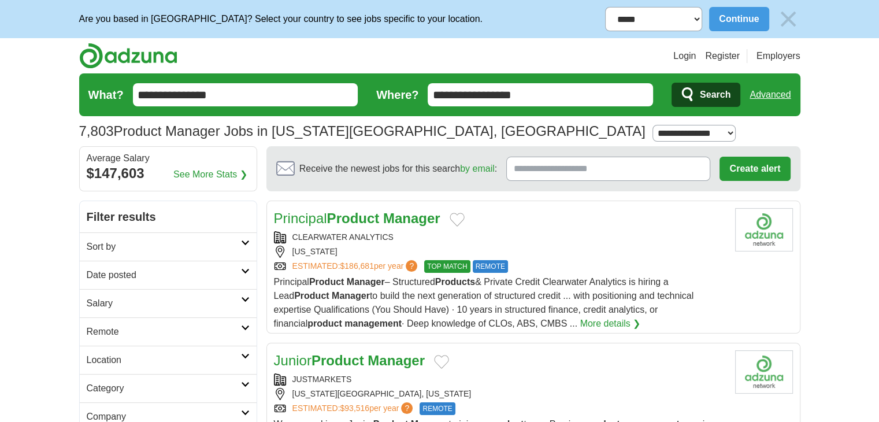
click at [405, 243] on div "CLEARWATER ANALYTICS [US_STATE] ESTIMATED: $186,681 per year ? TOP MATCH REMOTE" at bounding box center [500, 252] width 452 height 42
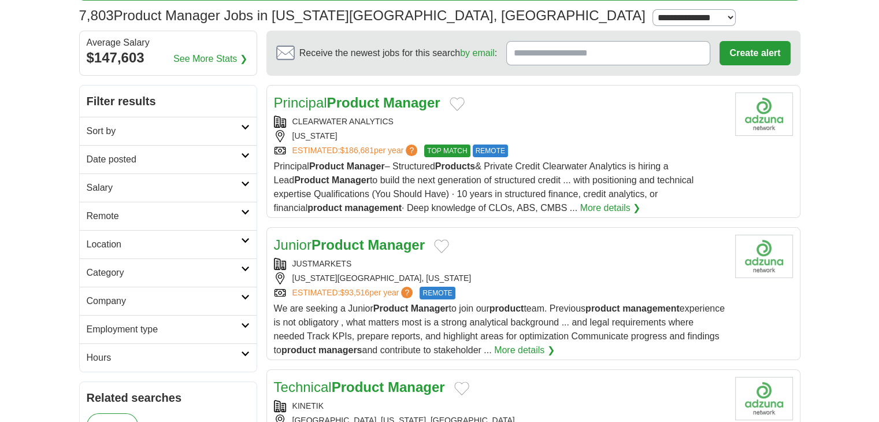
click at [395, 261] on div "JUSTMARKETS" at bounding box center [500, 264] width 452 height 12
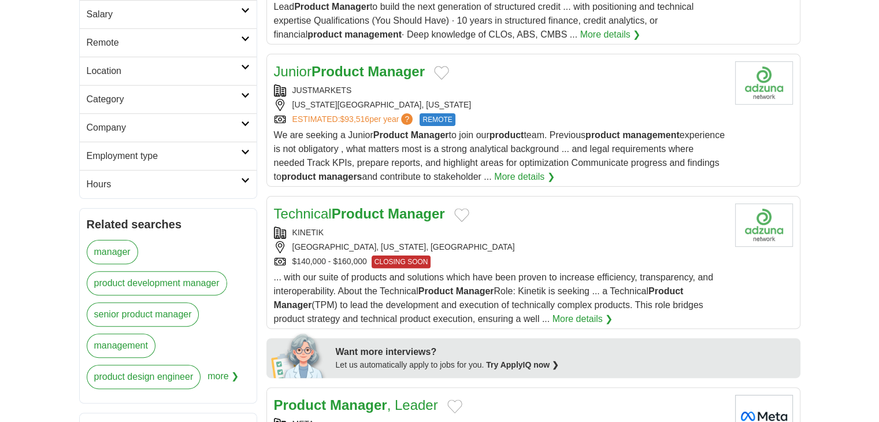
click at [437, 219] on strong "Manager" at bounding box center [416, 214] width 57 height 16
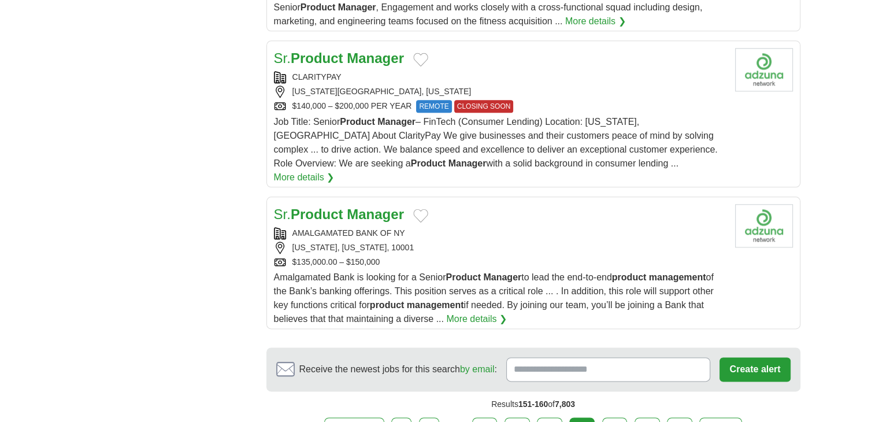
scroll to position [1410, 0]
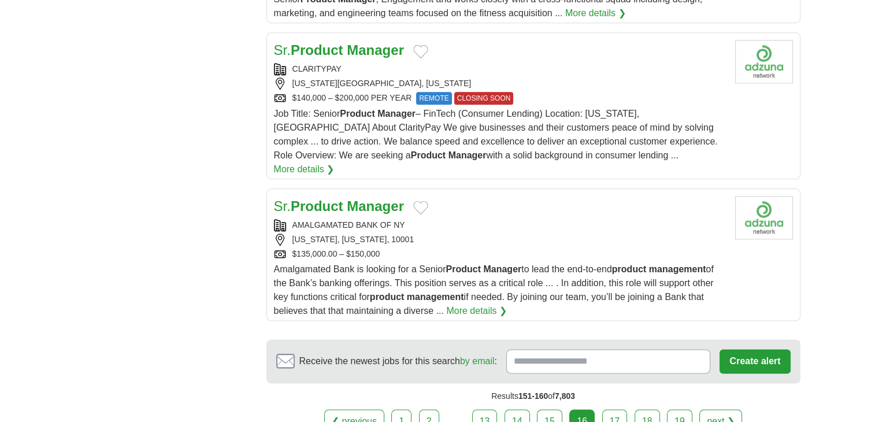
click at [400, 219] on div "AMALGAMATED BANK OF NY" at bounding box center [500, 225] width 452 height 12
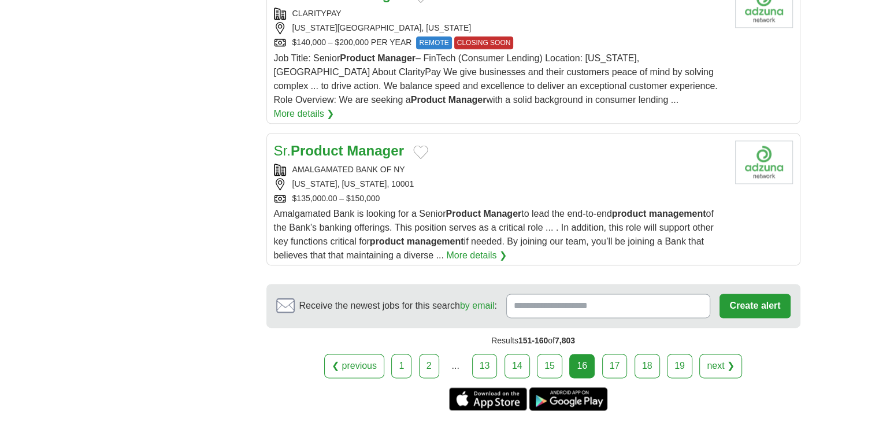
click at [621, 354] on link "17" at bounding box center [614, 366] width 25 height 24
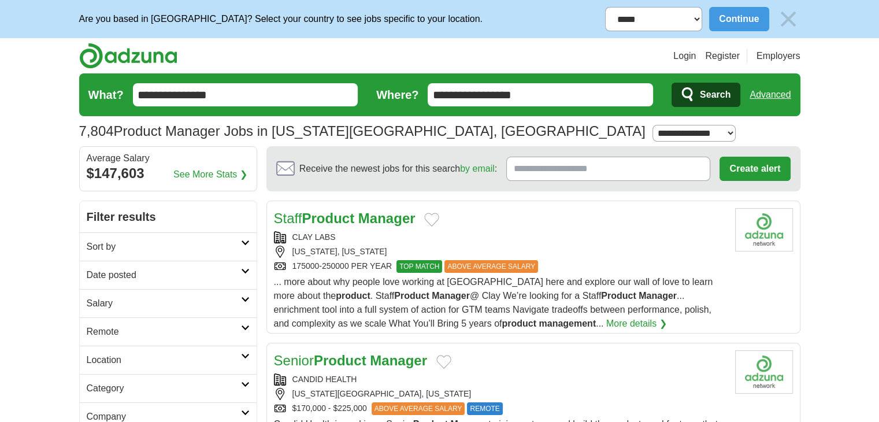
click at [344, 224] on strong "Product" at bounding box center [328, 218] width 53 height 16
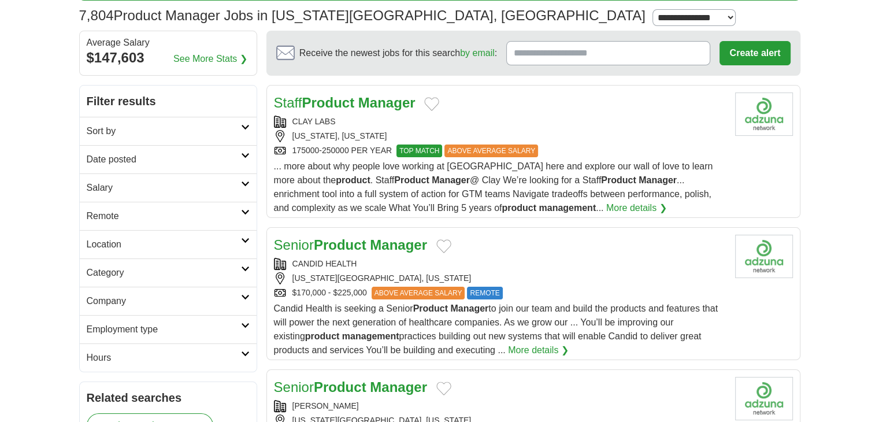
scroll to position [231, 0]
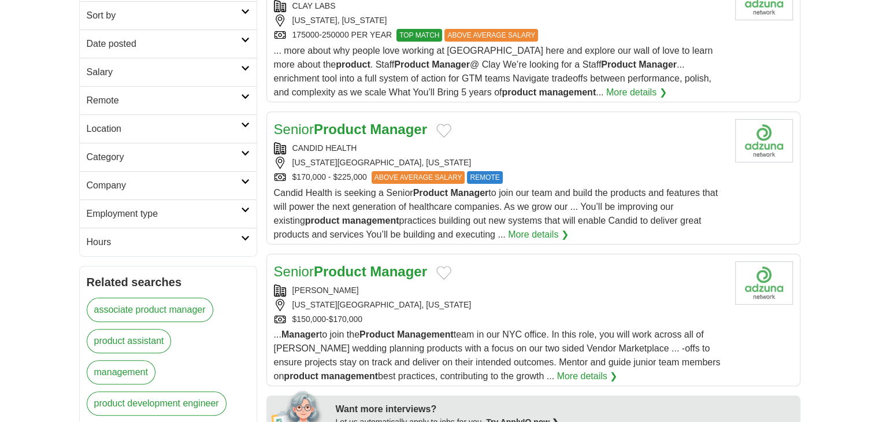
click at [392, 280] on div "Senior Product Manager [PERSON_NAME] [US_STATE][GEOGRAPHIC_DATA], [US_STATE] $1…" at bounding box center [500, 322] width 452 height 122
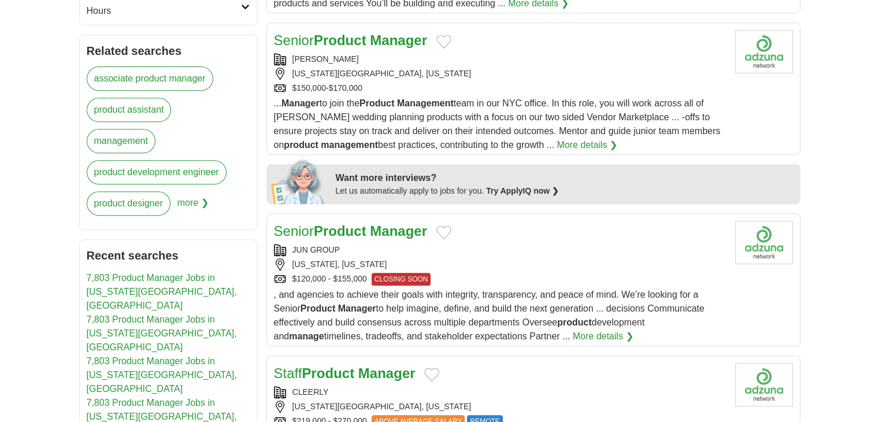
scroll to position [578, 0]
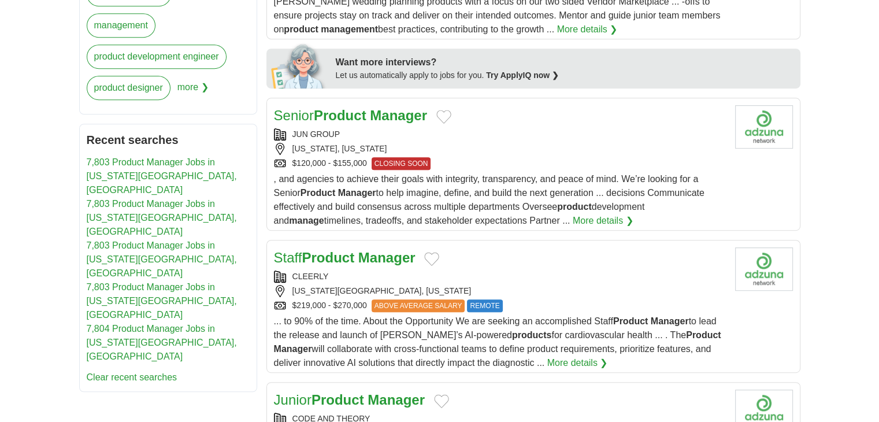
click at [503, 271] on div "CLEERLY" at bounding box center [500, 276] width 452 height 12
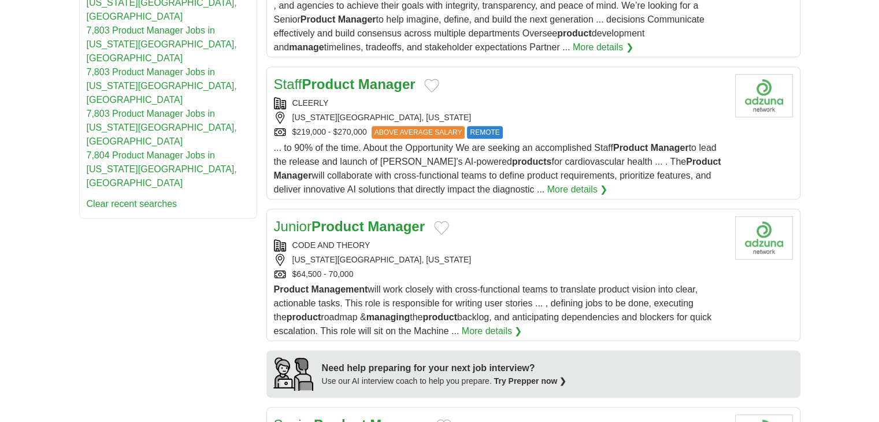
click at [469, 244] on div "CODE AND THEORY" at bounding box center [500, 245] width 452 height 12
